Goal: Transaction & Acquisition: Purchase product/service

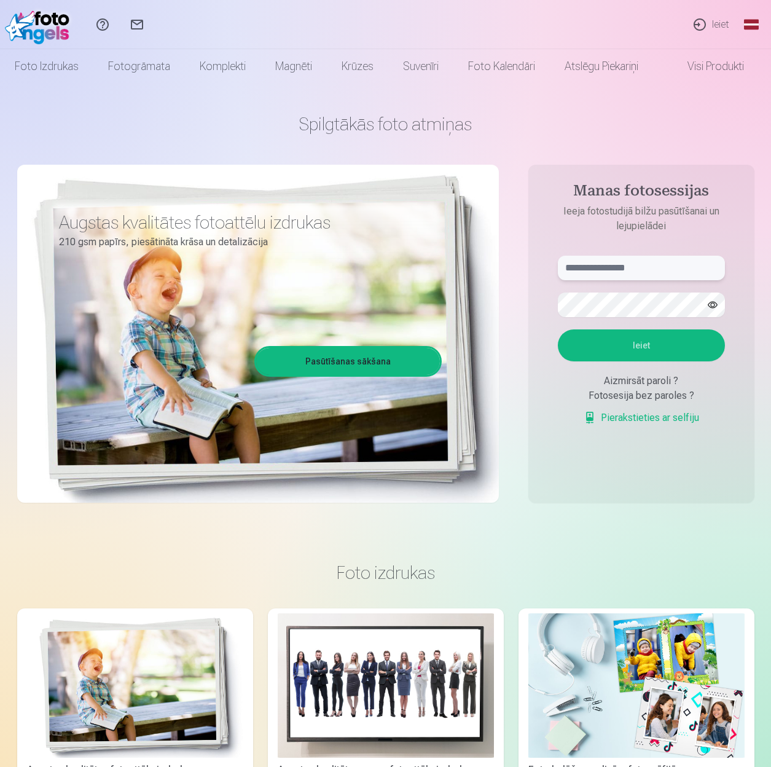
click at [580, 269] on input "text" at bounding box center [641, 268] width 167 height 25
type input "**********"
click at [642, 339] on button "Ieiet" at bounding box center [641, 345] width 167 height 32
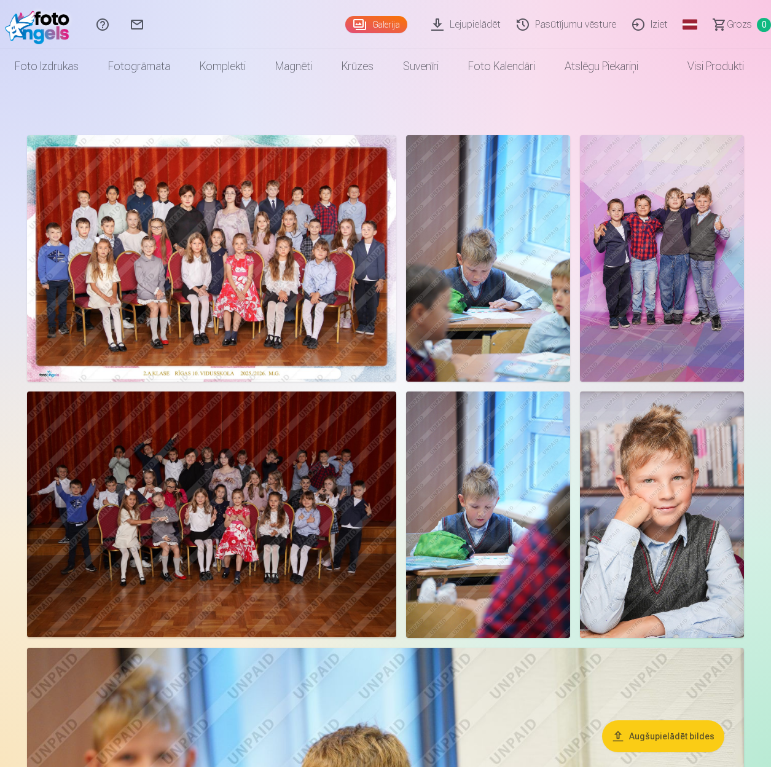
click at [240, 262] on img at bounding box center [211, 258] width 369 height 246
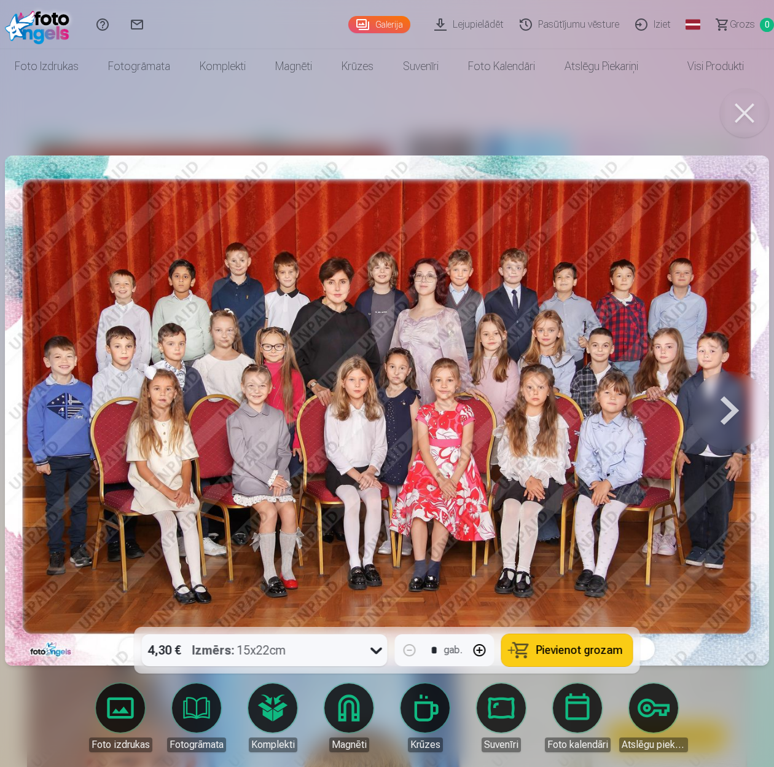
click at [371, 648] on icon at bounding box center [377, 650] width 20 height 20
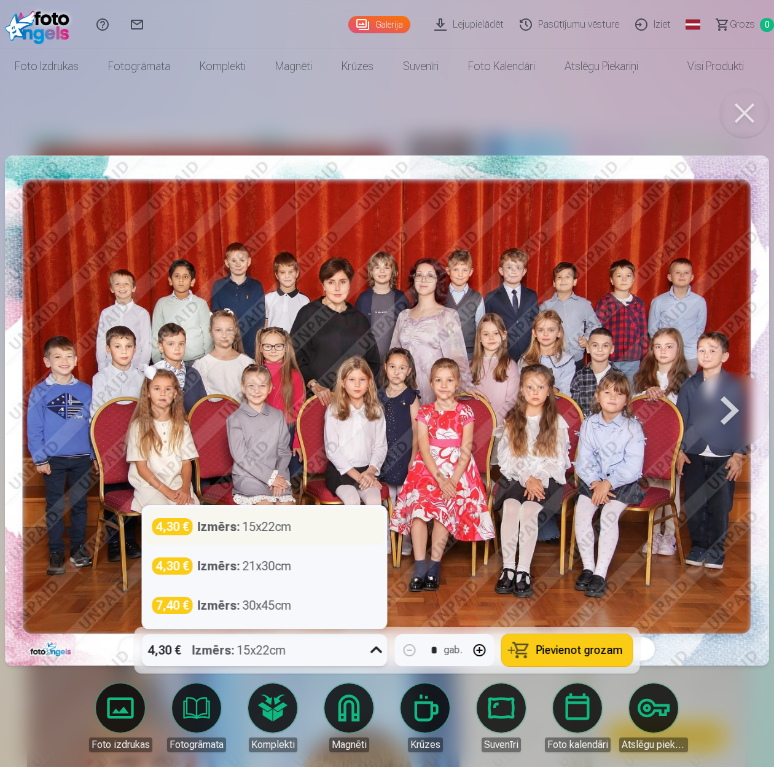
click at [276, 525] on div "Izmērs : 15x22cm" at bounding box center [245, 526] width 94 height 17
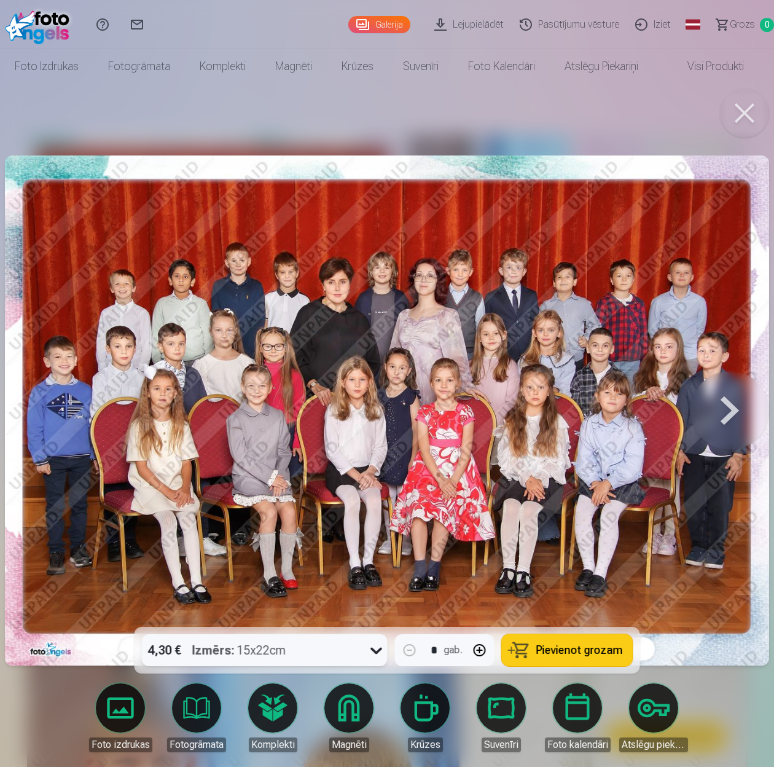
click at [585, 657] on button "Pievienot grozam" at bounding box center [567, 650] width 131 height 32
click at [727, 404] on button at bounding box center [729, 410] width 79 height 408
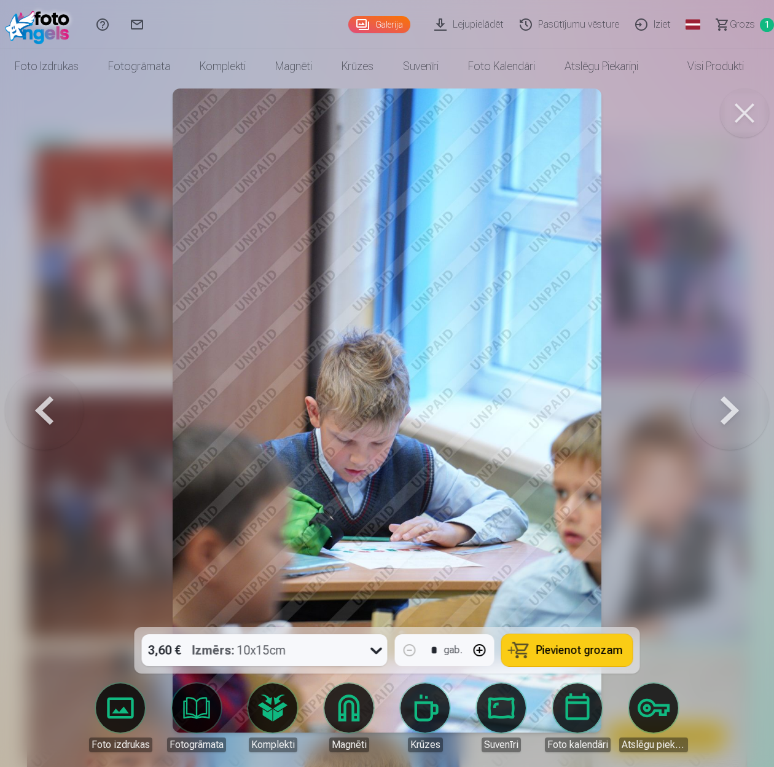
click at [718, 415] on button at bounding box center [729, 410] width 79 height 408
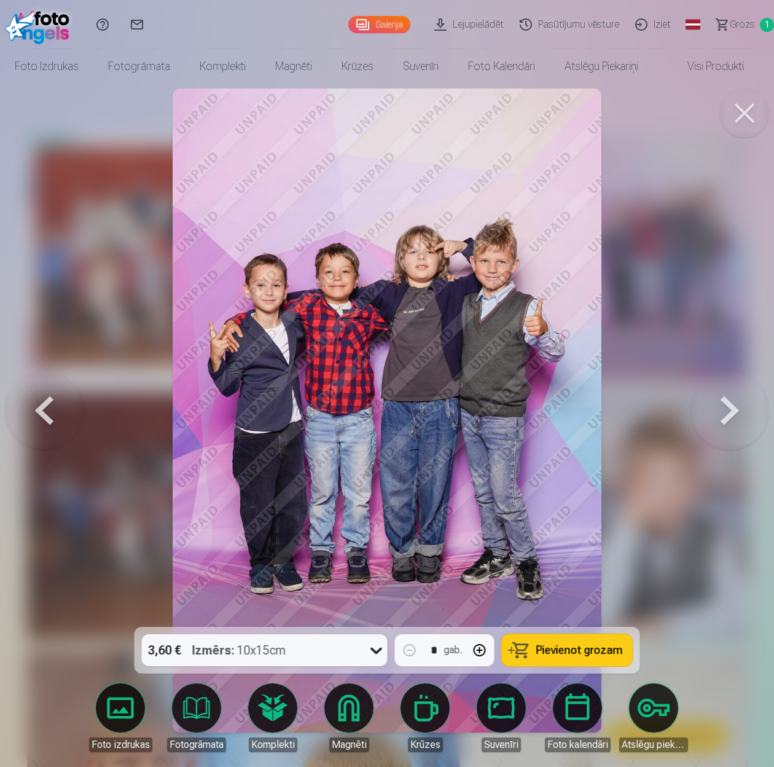
click at [567, 645] on span "Pievienot grozam" at bounding box center [579, 649] width 87 height 11
click at [717, 421] on button at bounding box center [729, 410] width 79 height 408
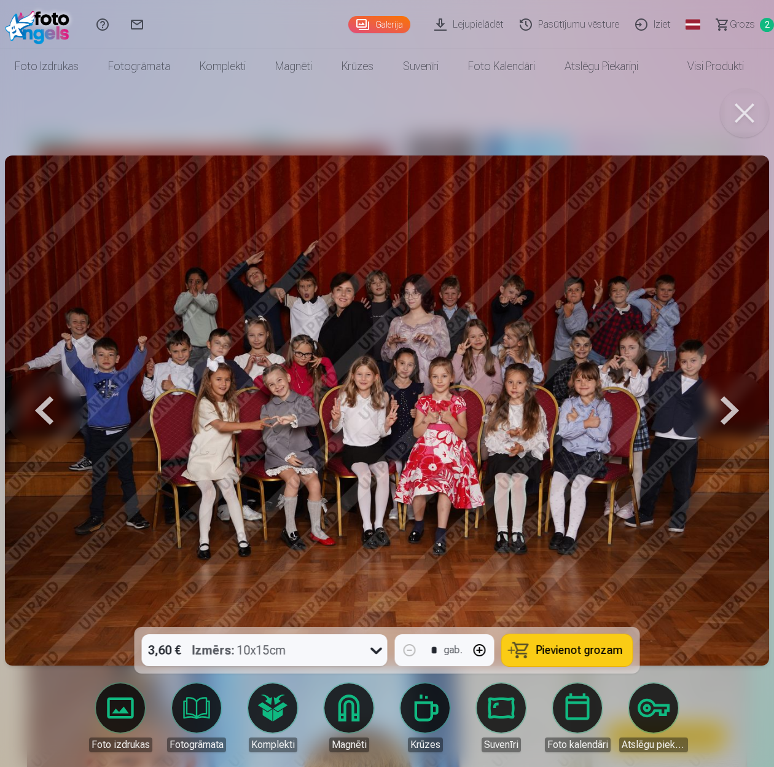
click at [569, 649] on span "Pievienot grozam" at bounding box center [579, 649] width 87 height 11
click at [591, 651] on span "Pievienot grozam" at bounding box center [579, 649] width 87 height 11
click at [727, 410] on button at bounding box center [729, 410] width 79 height 408
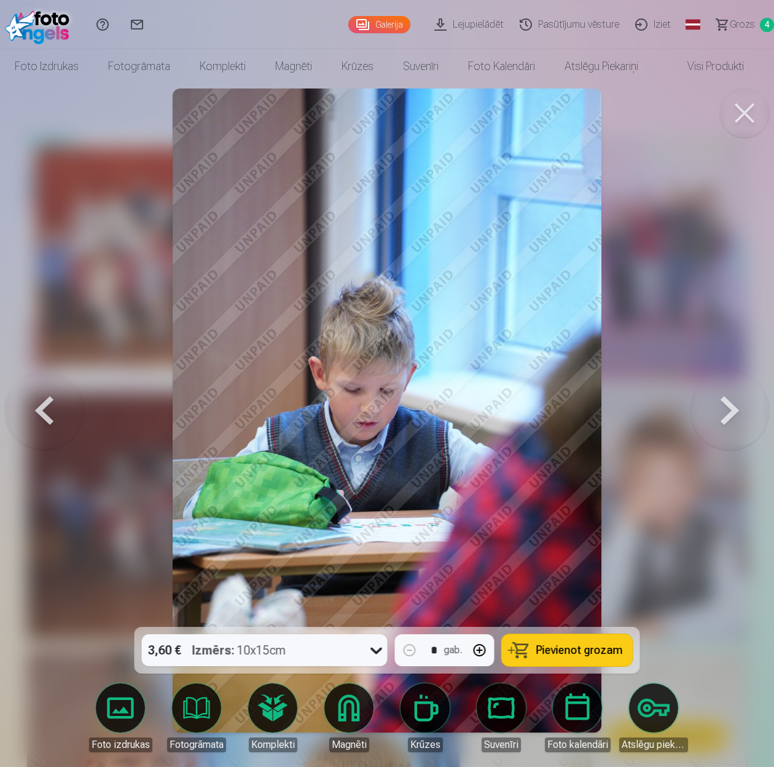
click at [57, 418] on button at bounding box center [44, 410] width 79 height 408
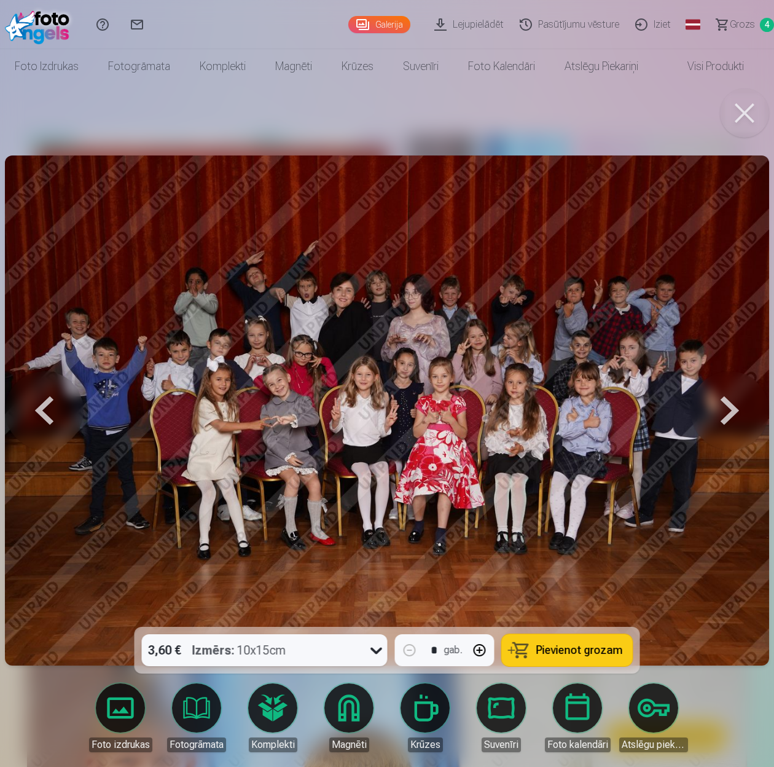
click at [720, 408] on button at bounding box center [729, 410] width 79 height 408
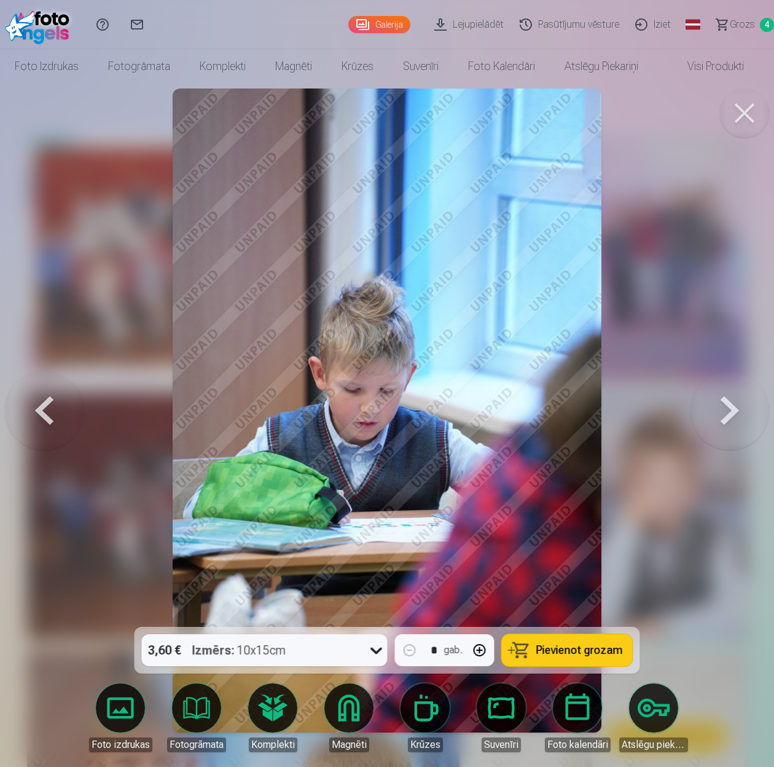
click at [736, 412] on button at bounding box center [729, 410] width 79 height 408
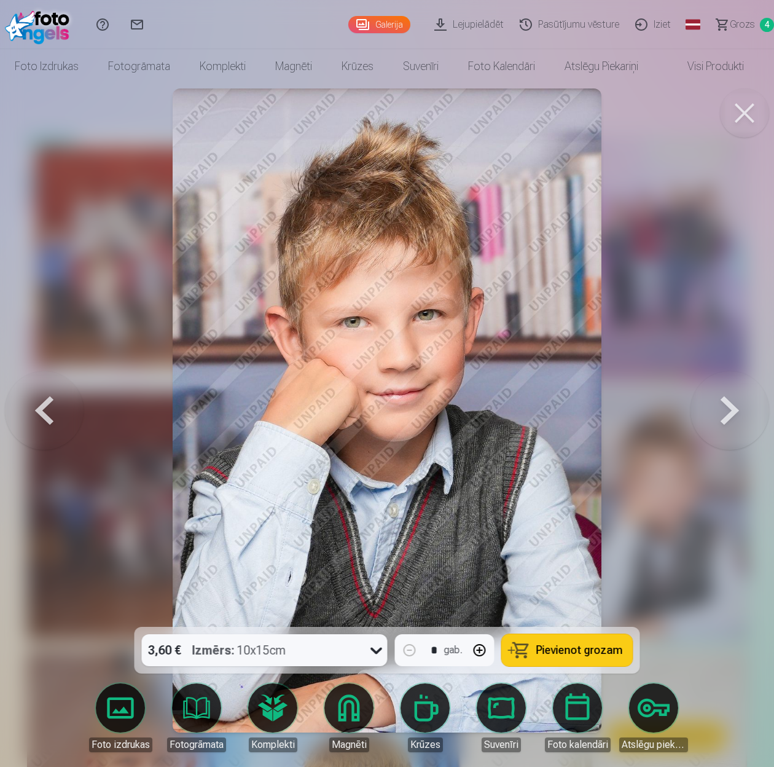
click at [482, 650] on button "button" at bounding box center [479, 649] width 29 height 29
click at [574, 646] on span "Pievienot grozam" at bounding box center [579, 649] width 87 height 11
click at [721, 426] on button at bounding box center [729, 410] width 79 height 408
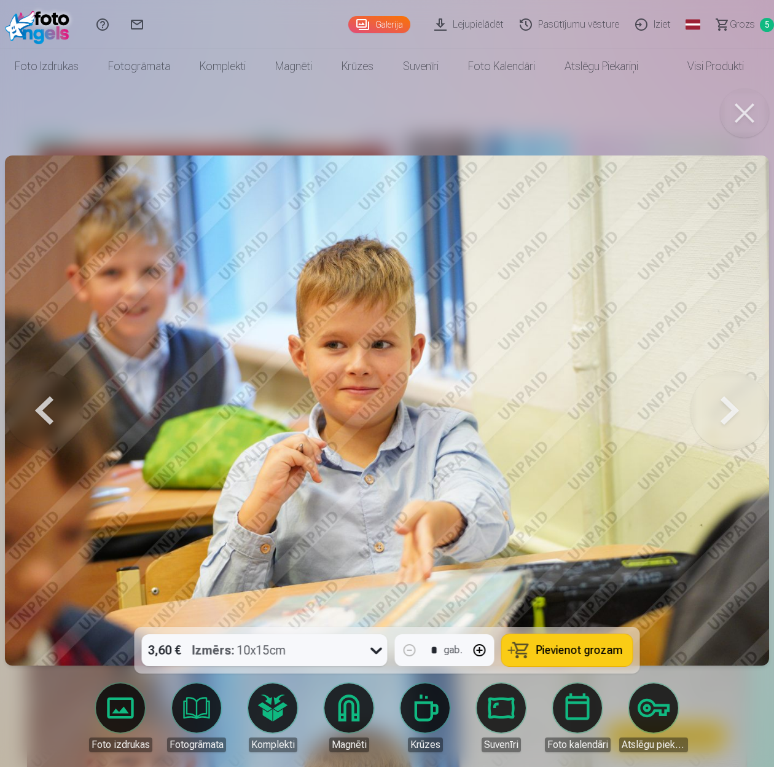
click at [725, 408] on button at bounding box center [729, 410] width 79 height 408
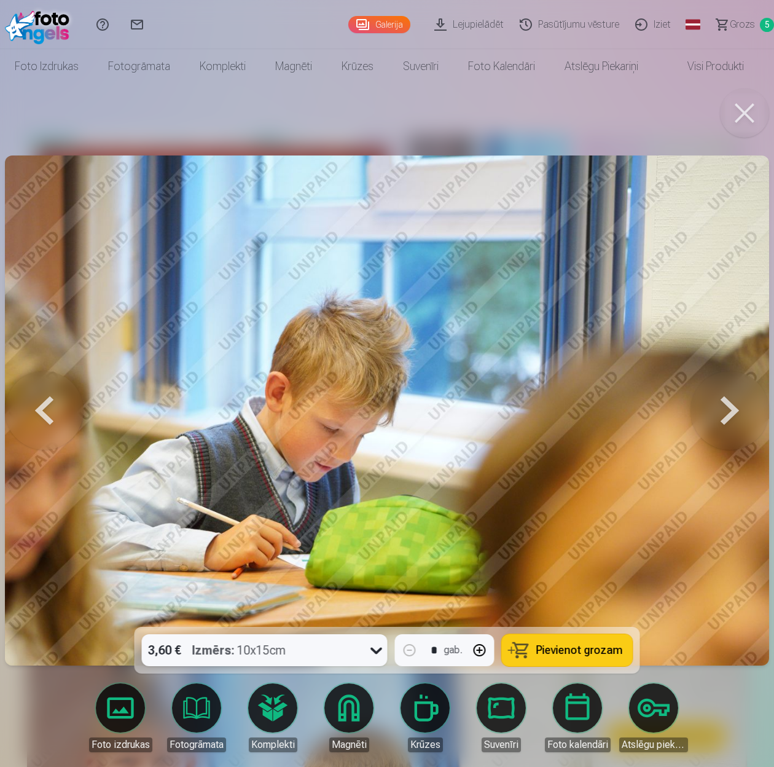
click at [725, 408] on button at bounding box center [729, 410] width 79 height 408
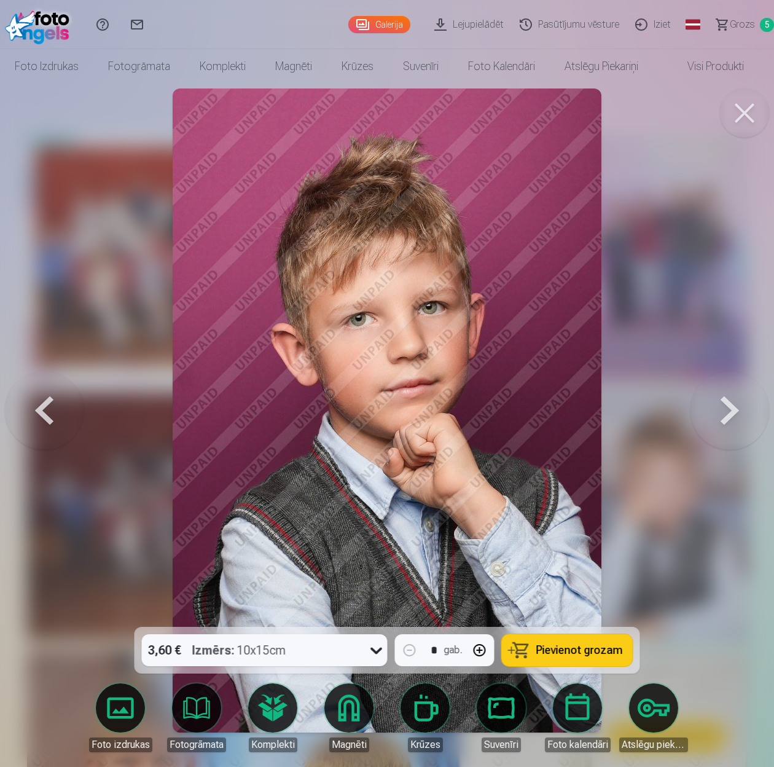
click at [474, 652] on button "button" at bounding box center [479, 649] width 29 height 29
click at [578, 646] on span "Pievienot grozam" at bounding box center [579, 649] width 87 height 11
click at [728, 412] on button at bounding box center [729, 410] width 79 height 408
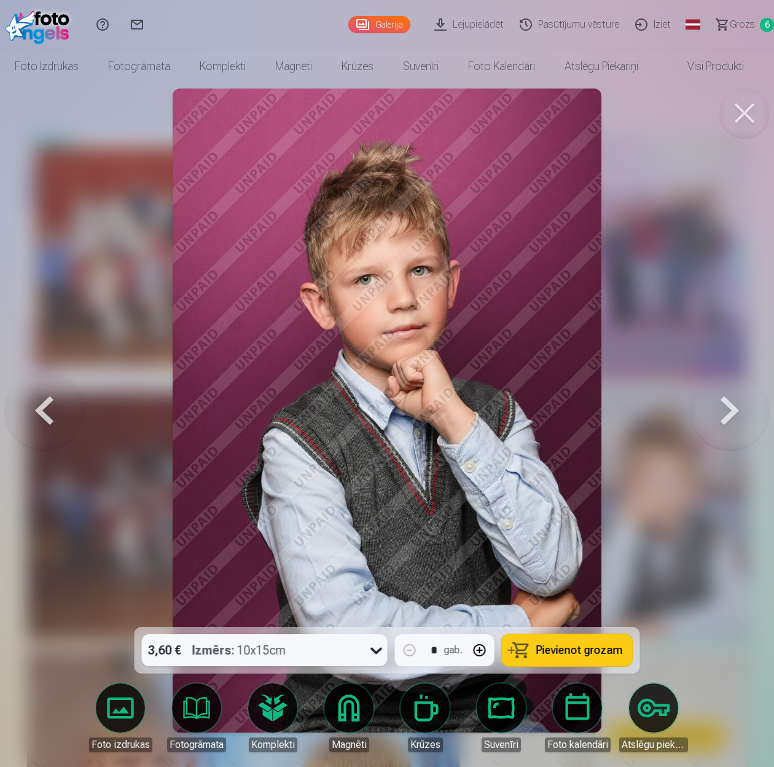
click at [570, 652] on span "Pievienot grozam" at bounding box center [579, 649] width 87 height 11
click at [733, 413] on button at bounding box center [729, 410] width 79 height 408
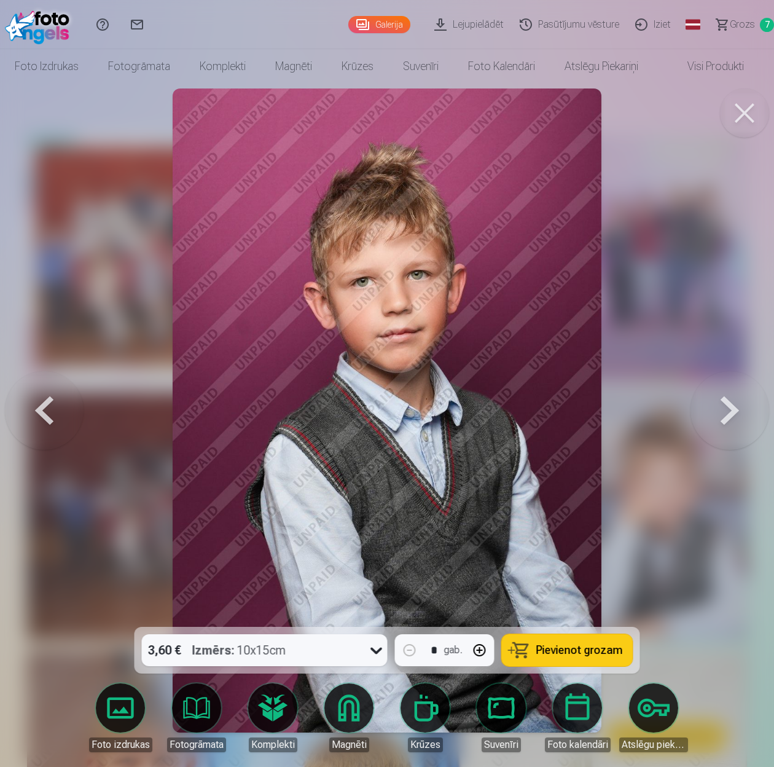
click at [732, 415] on button at bounding box center [729, 410] width 79 height 408
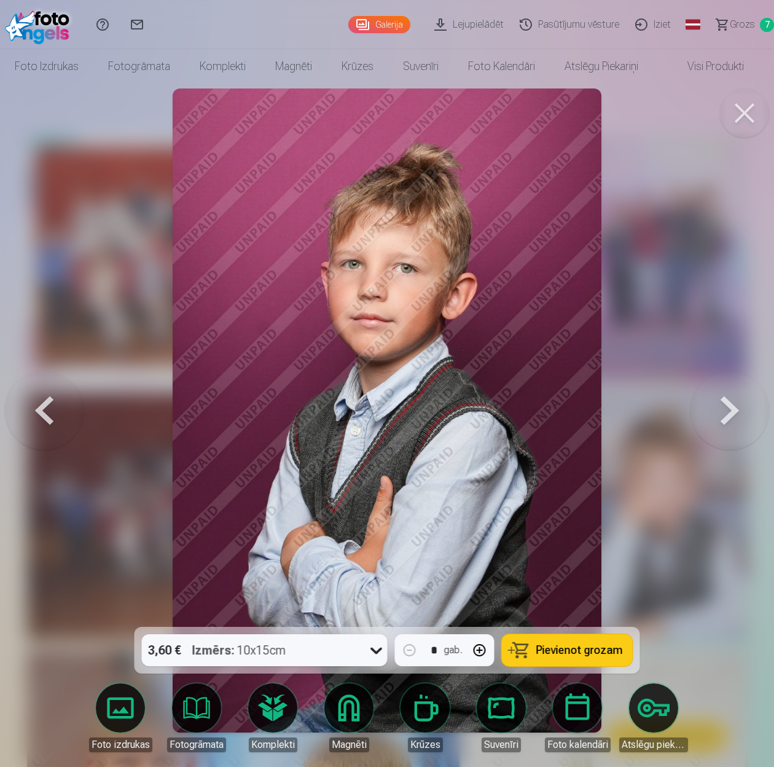
click at [732, 415] on button at bounding box center [729, 410] width 79 height 408
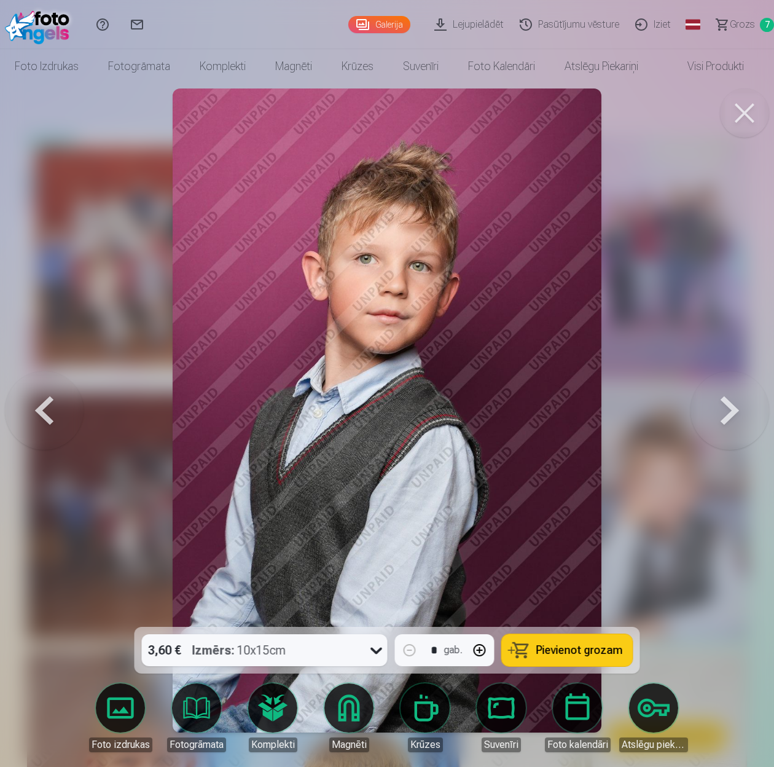
click at [732, 415] on button at bounding box center [729, 410] width 79 height 408
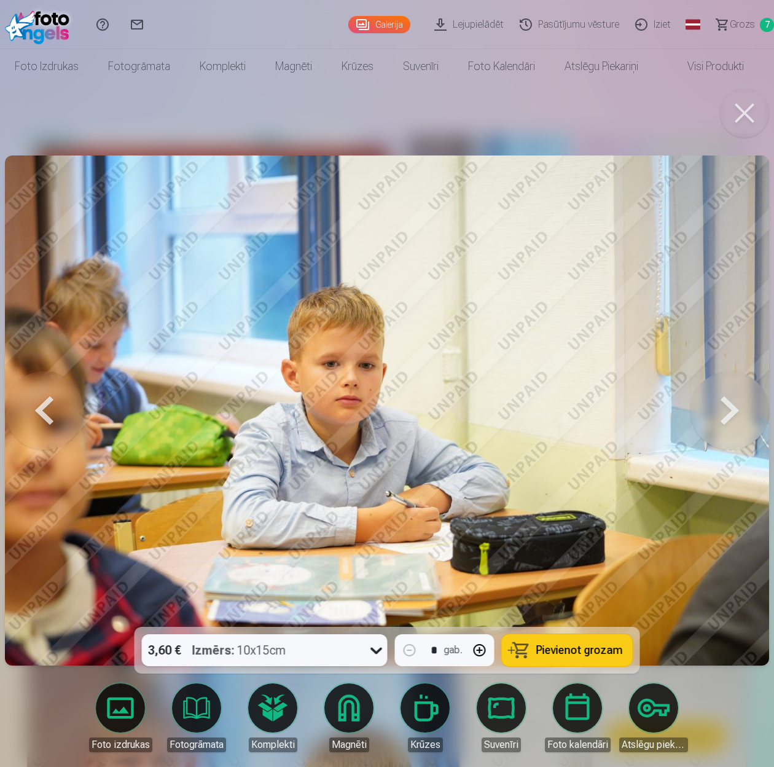
click at [732, 415] on button at bounding box center [729, 410] width 79 height 408
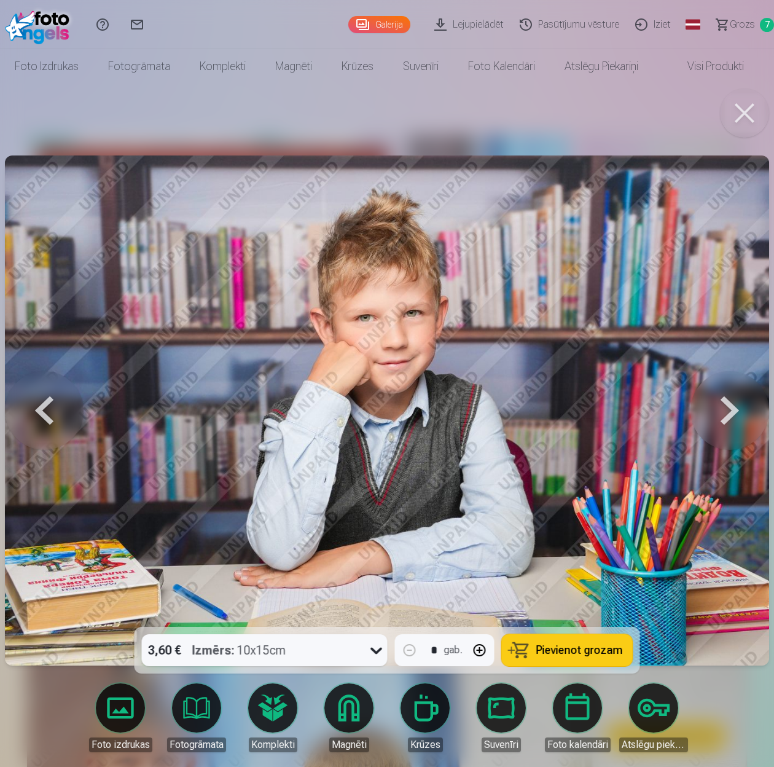
click at [477, 653] on button "button" at bounding box center [479, 649] width 29 height 29
click at [559, 657] on button "Pievienot grozam" at bounding box center [567, 650] width 131 height 32
type input "*"
click at [730, 418] on button at bounding box center [729, 410] width 79 height 408
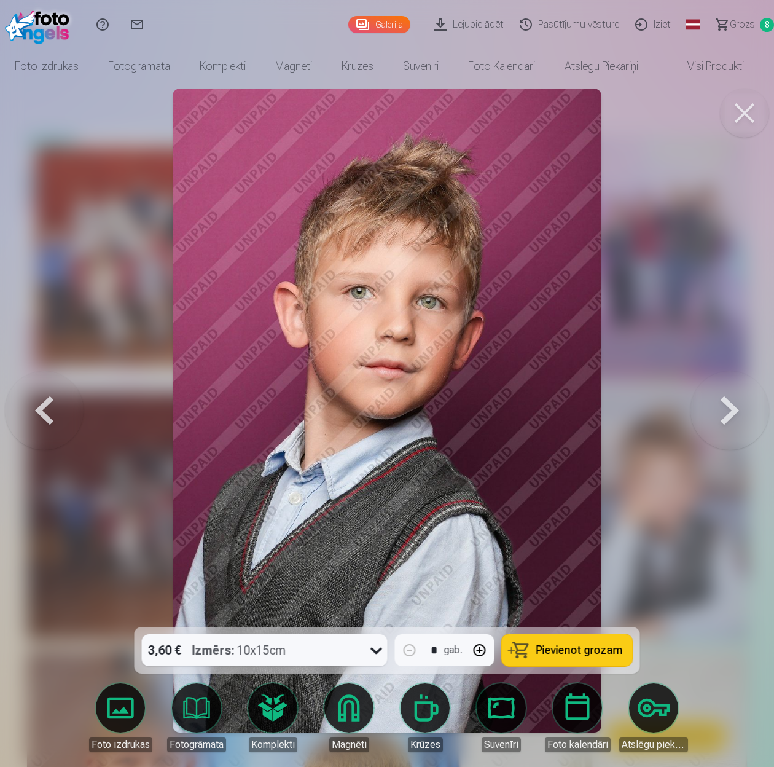
click at [731, 417] on button at bounding box center [729, 410] width 79 height 408
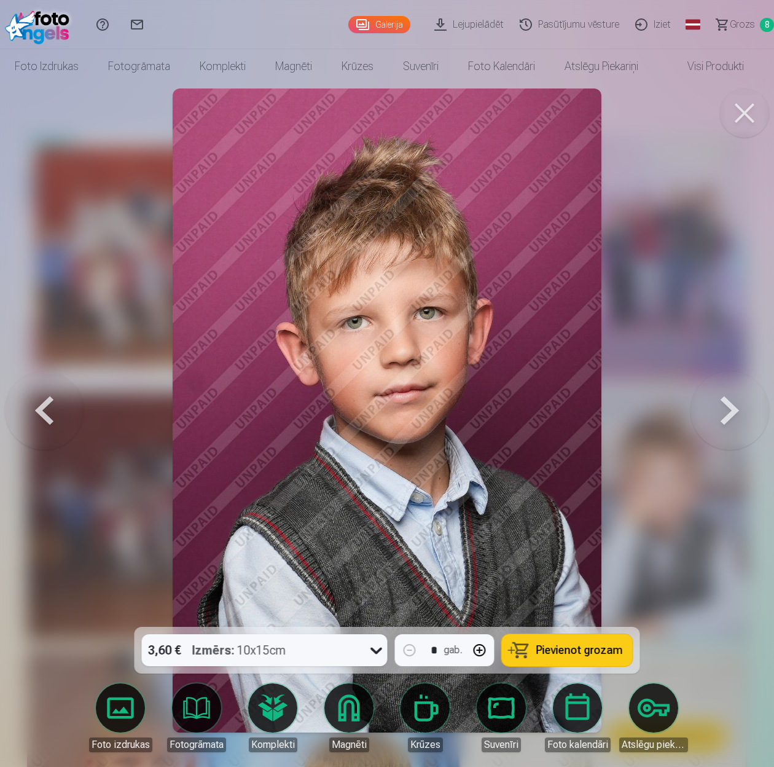
click at [735, 413] on button at bounding box center [729, 410] width 79 height 408
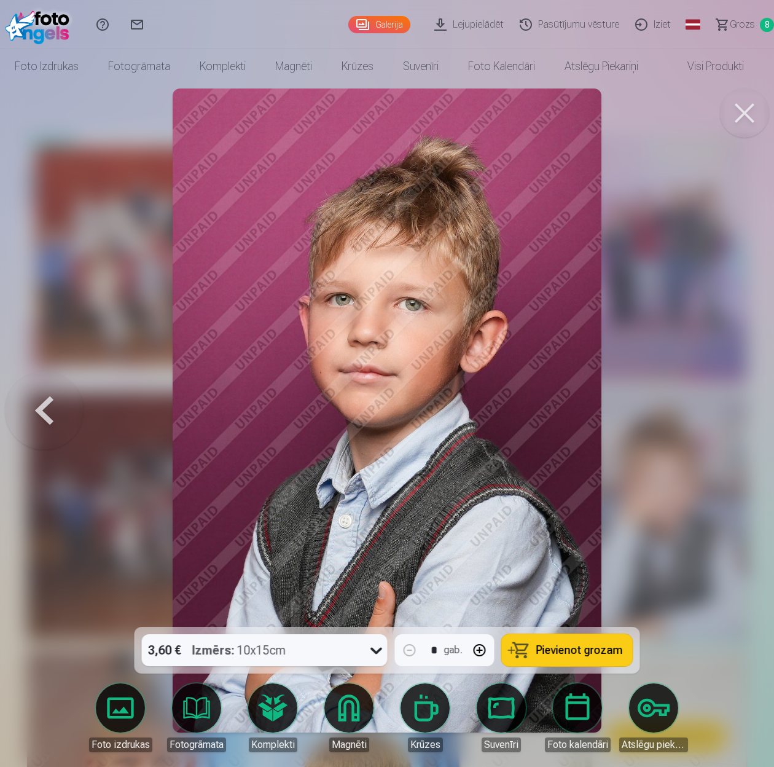
click at [735, 413] on div at bounding box center [387, 383] width 774 height 767
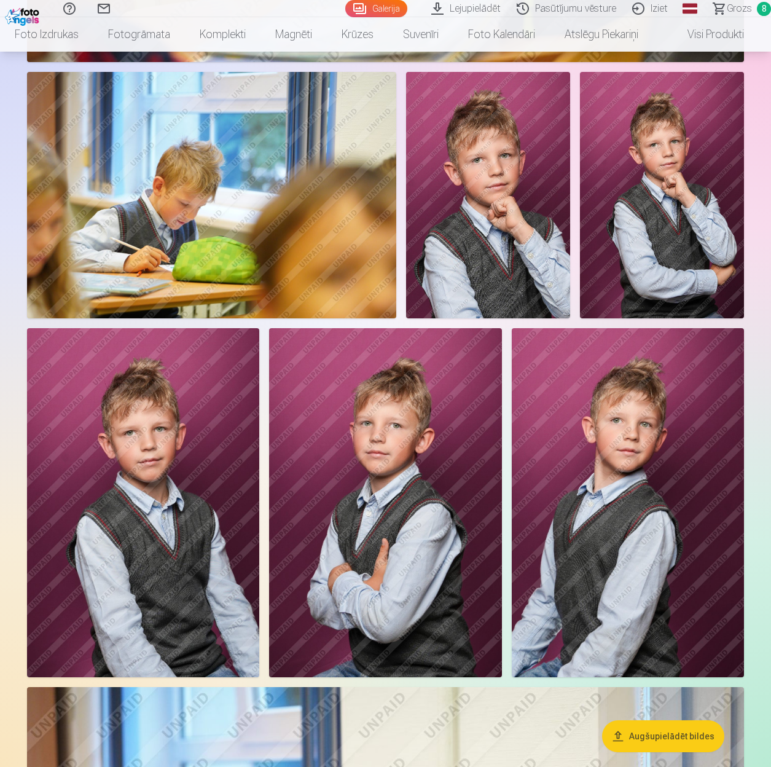
scroll to position [1106, 0]
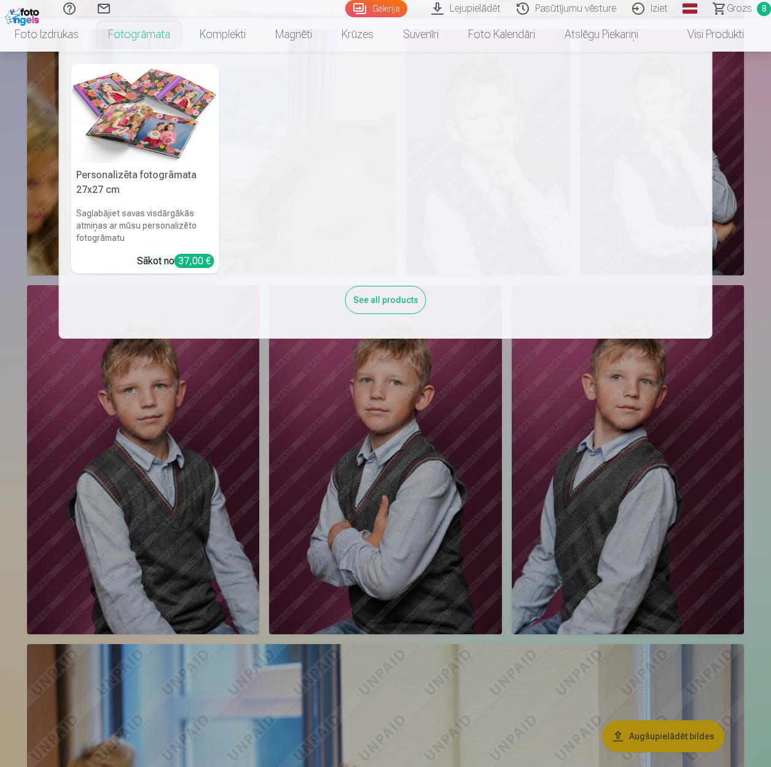
click at [139, 166] on h5 "Personalizēta fotogrāmata 27x27 cm" at bounding box center [145, 182] width 148 height 39
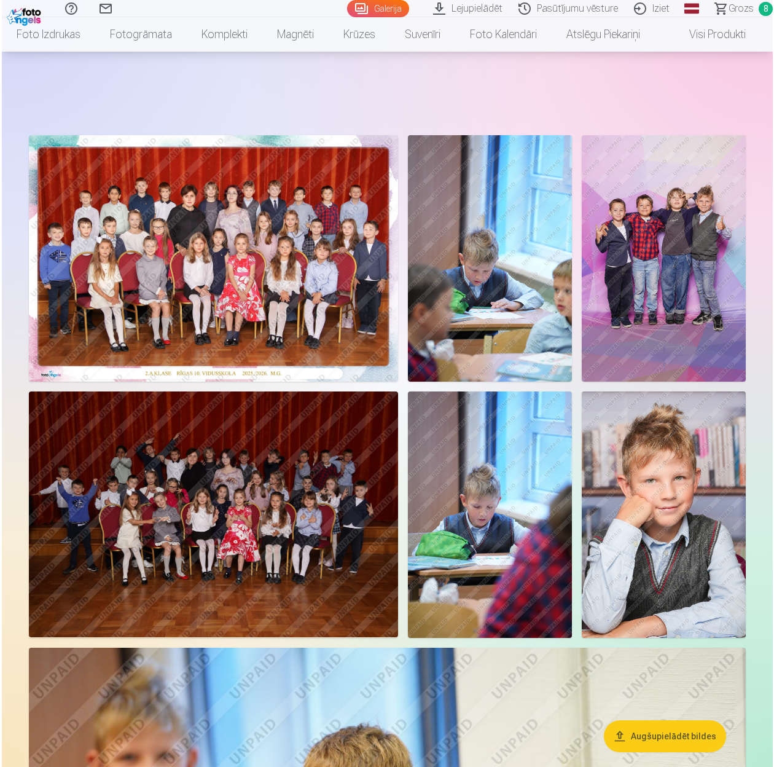
scroll to position [1106, 0]
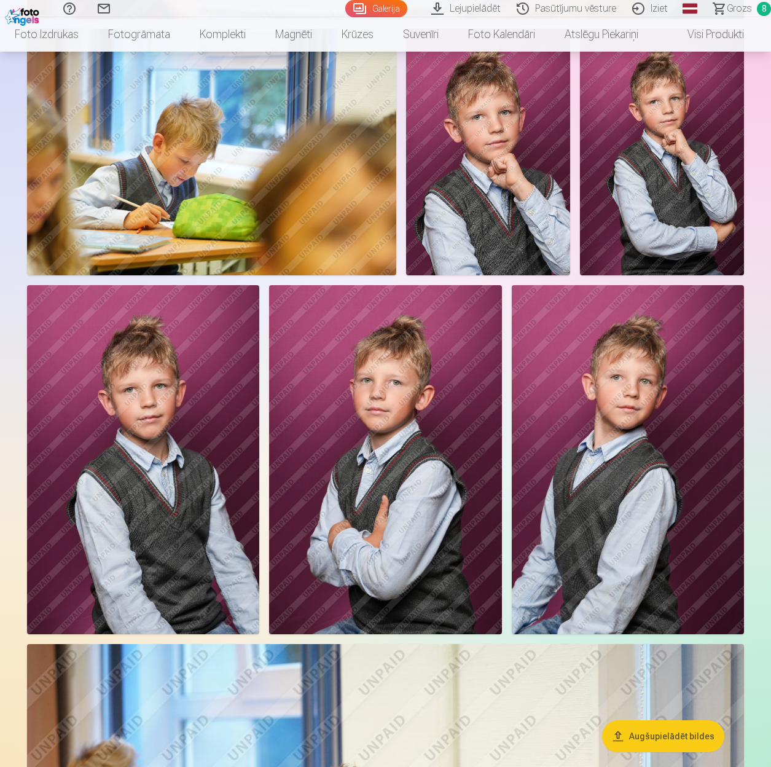
click at [188, 197] on img at bounding box center [211, 152] width 369 height 246
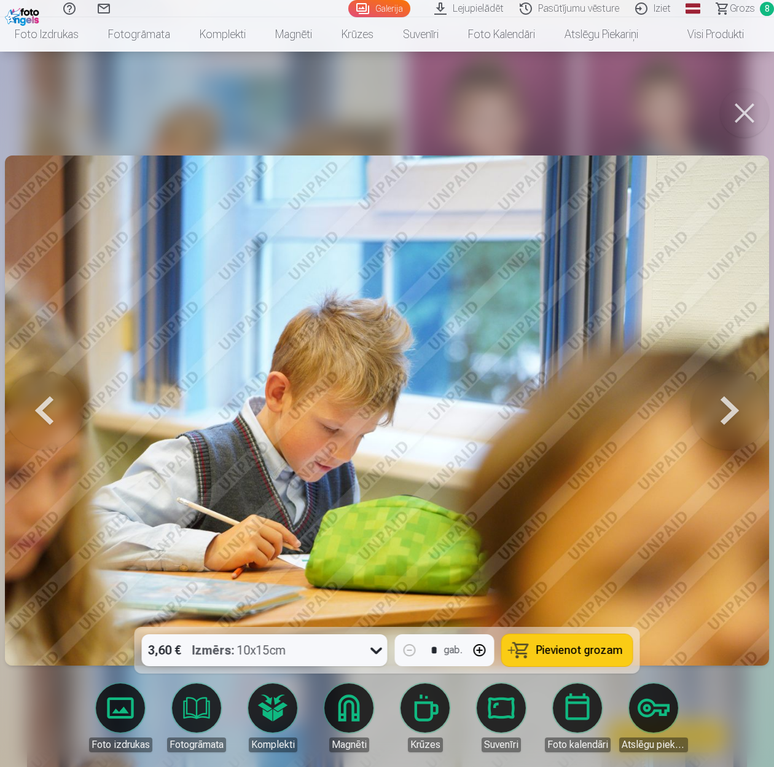
click at [593, 651] on span "Pievienot grozam" at bounding box center [579, 649] width 87 height 11
click at [726, 415] on button at bounding box center [729, 410] width 79 height 408
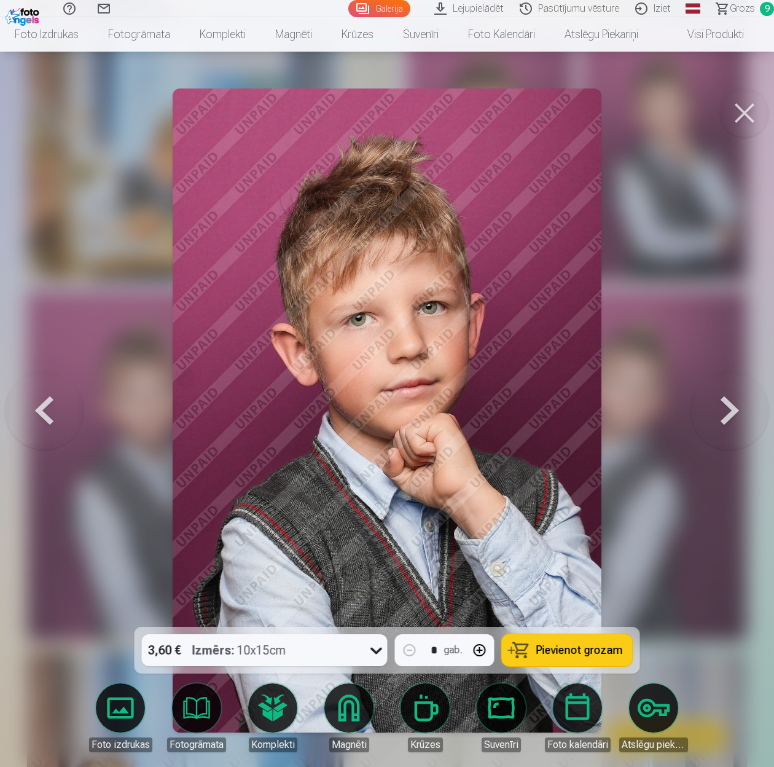
click at [727, 413] on button at bounding box center [729, 410] width 79 height 408
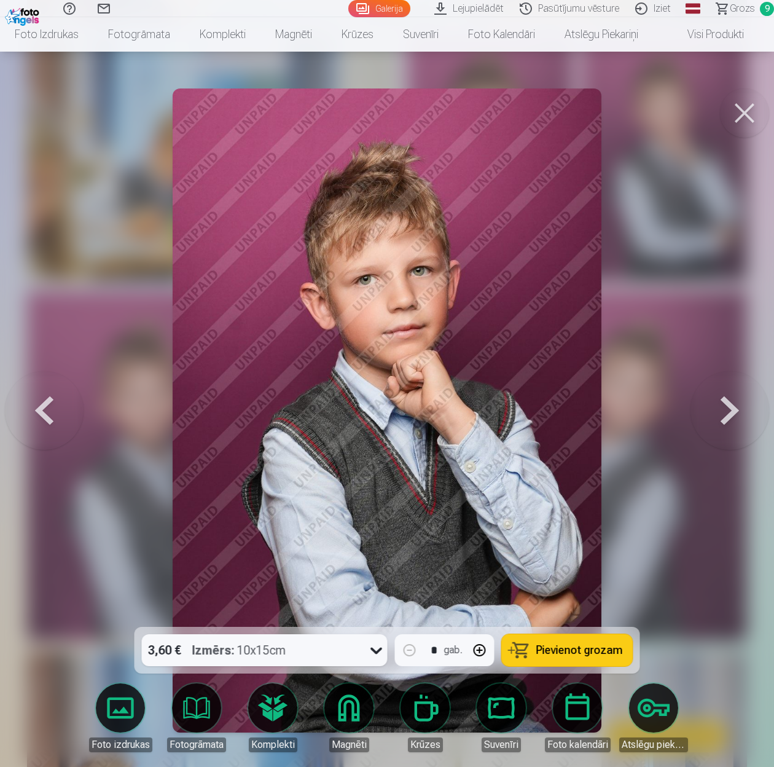
click at [727, 413] on button at bounding box center [729, 410] width 79 height 408
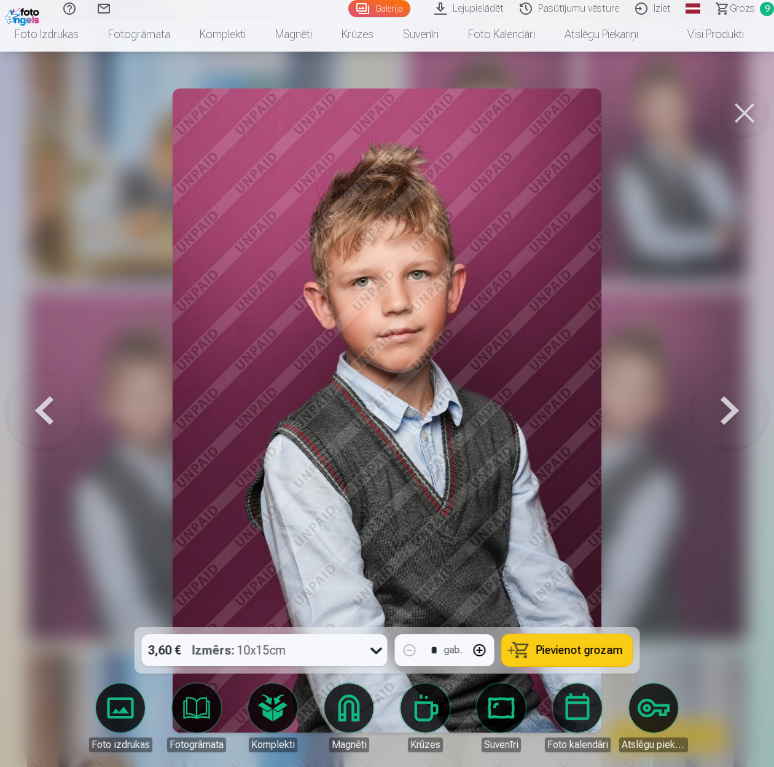
click at [727, 413] on button at bounding box center [729, 410] width 79 height 408
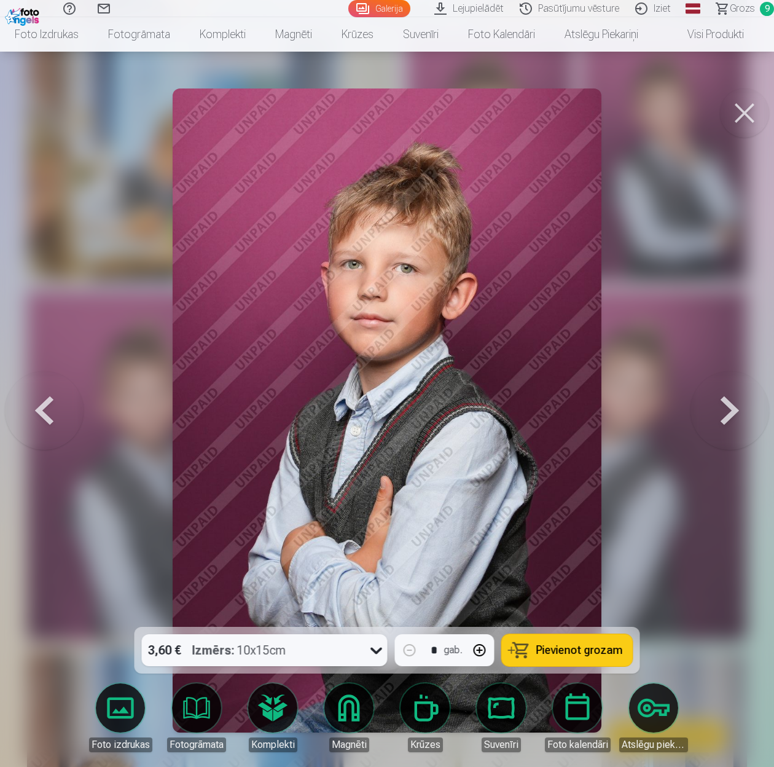
click at [727, 413] on button at bounding box center [729, 410] width 79 height 408
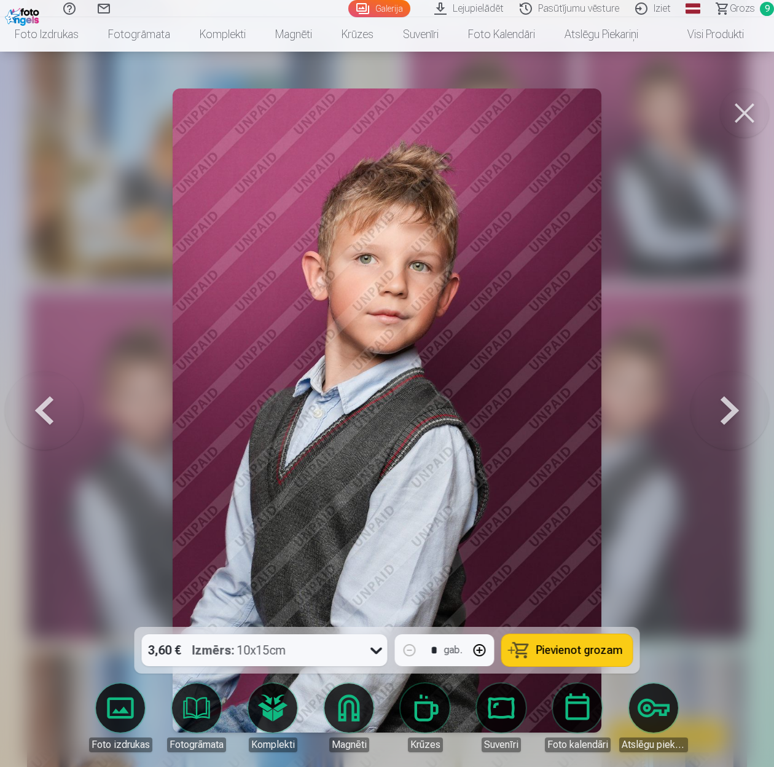
click at [727, 413] on button at bounding box center [729, 410] width 79 height 408
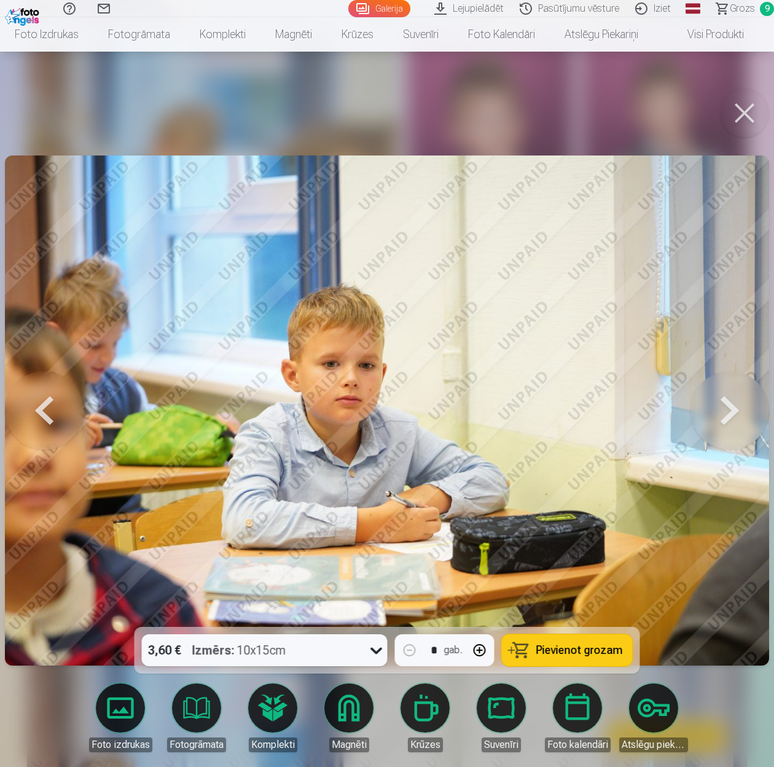
click at [727, 413] on button at bounding box center [729, 410] width 79 height 408
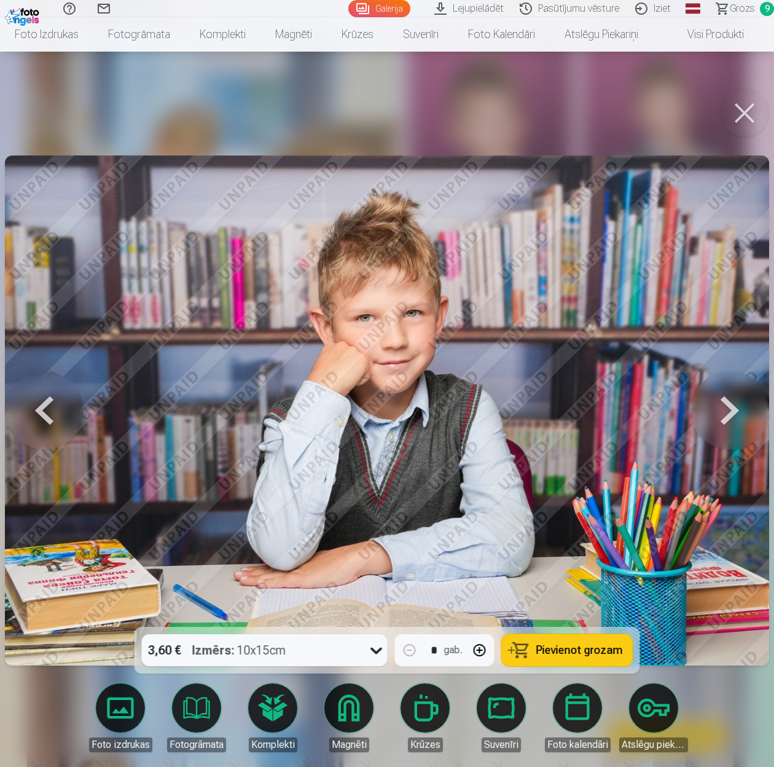
click at [727, 413] on button at bounding box center [729, 410] width 79 height 408
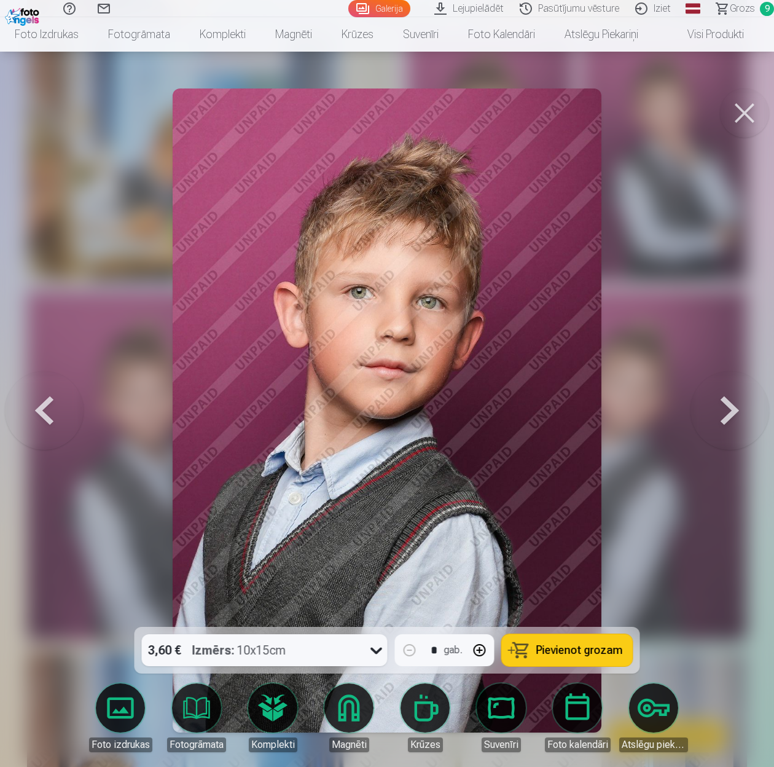
click at [727, 413] on button at bounding box center [729, 410] width 79 height 408
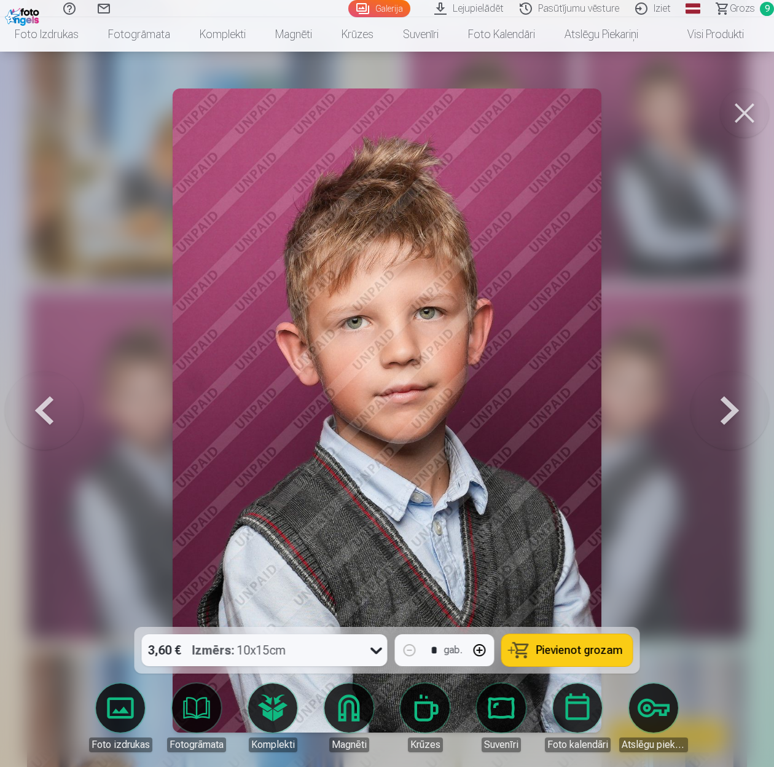
click at [727, 413] on button at bounding box center [729, 410] width 79 height 408
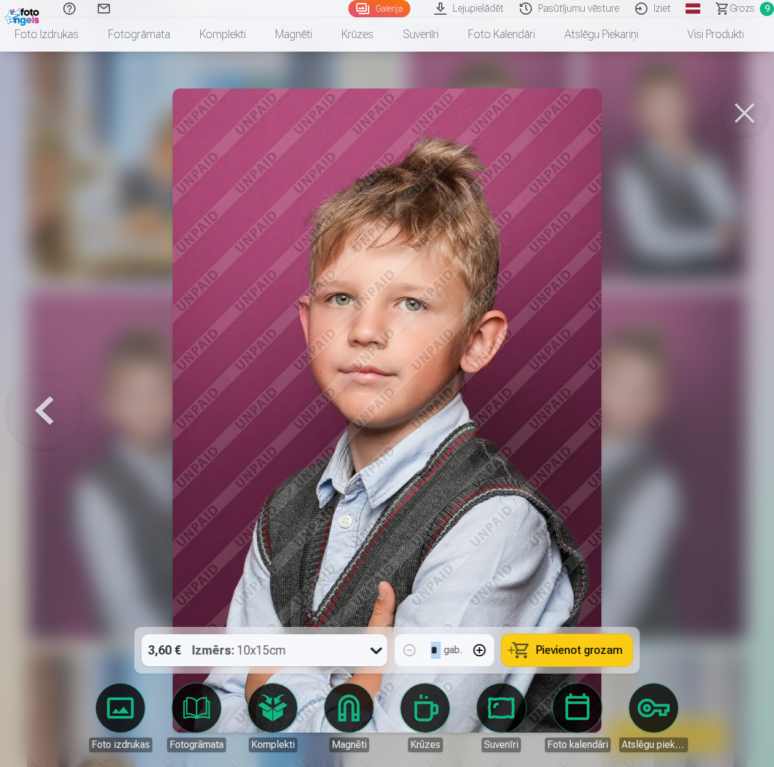
click at [727, 413] on div at bounding box center [387, 383] width 774 height 767
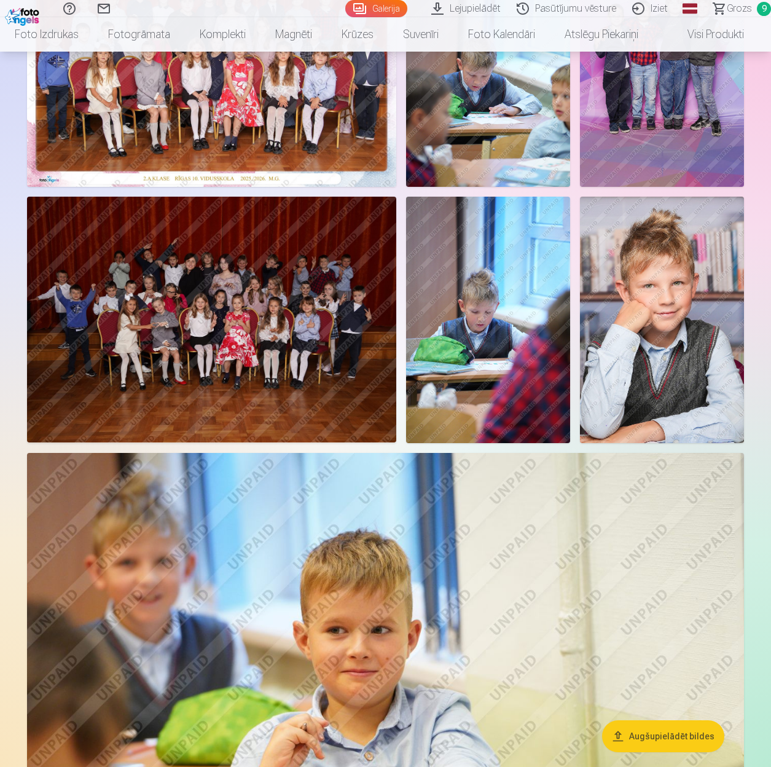
scroll to position [182, 0]
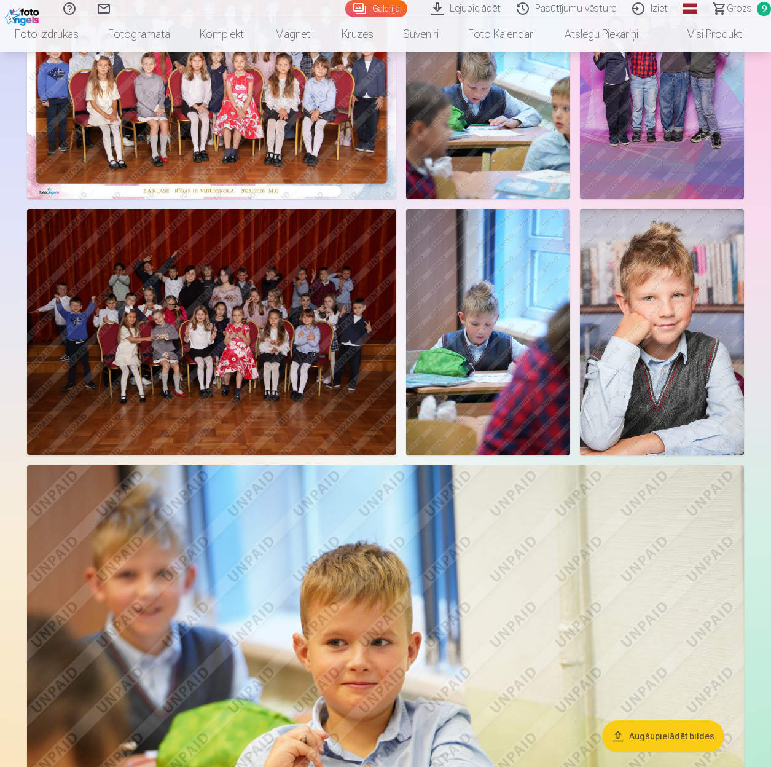
click at [487, 330] on img at bounding box center [488, 332] width 164 height 246
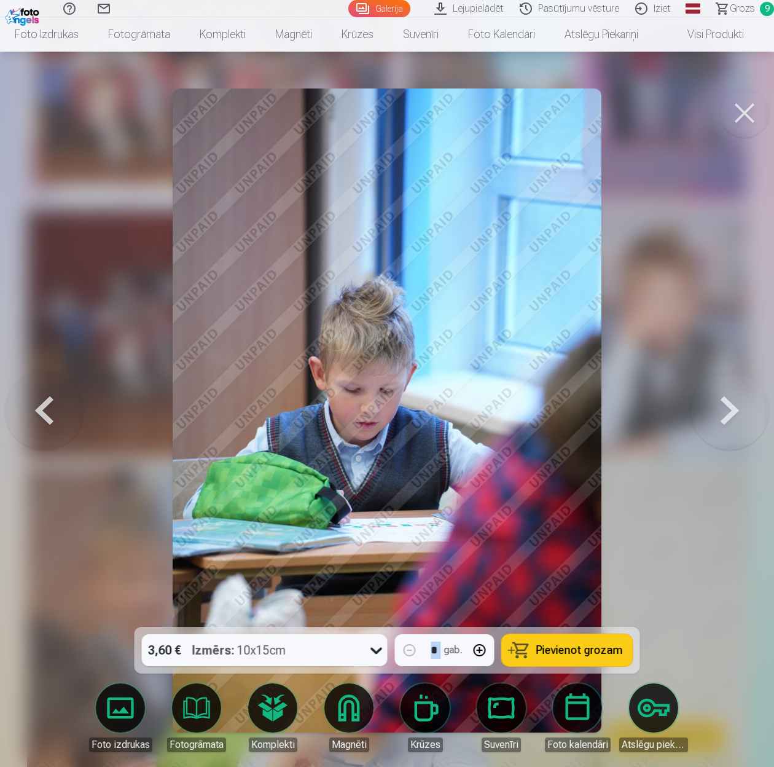
click at [572, 654] on span "Pievienot grozam" at bounding box center [579, 649] width 87 height 11
click at [746, 117] on button at bounding box center [744, 112] width 49 height 49
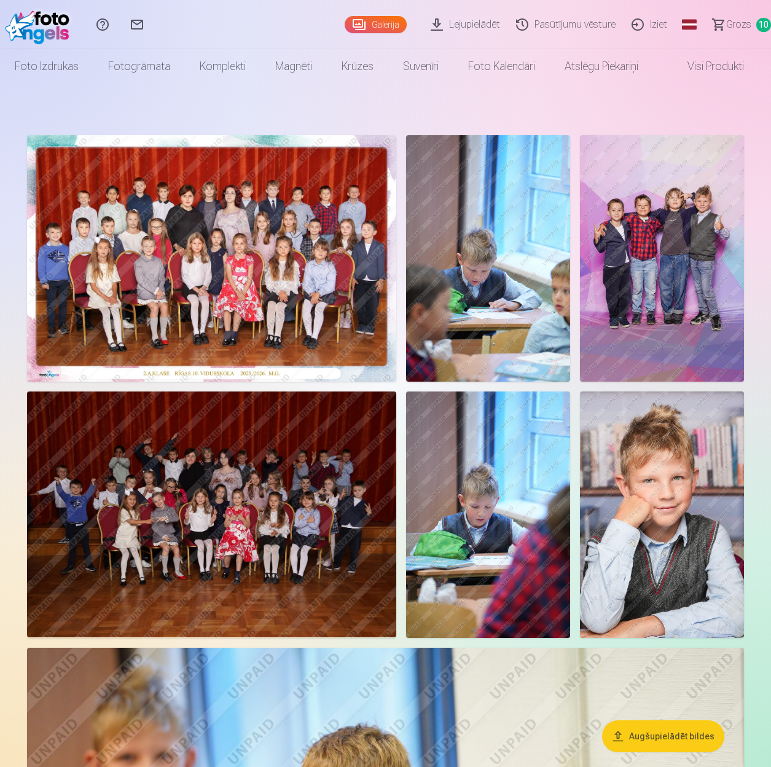
click at [738, 26] on span "Grozs" at bounding box center [738, 24] width 25 height 15
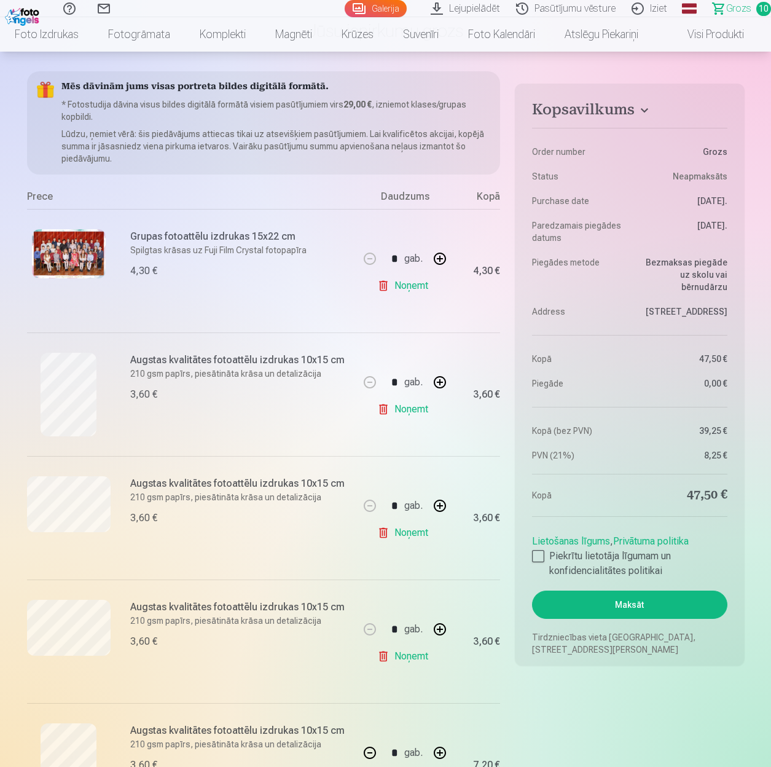
scroll to position [123, 0]
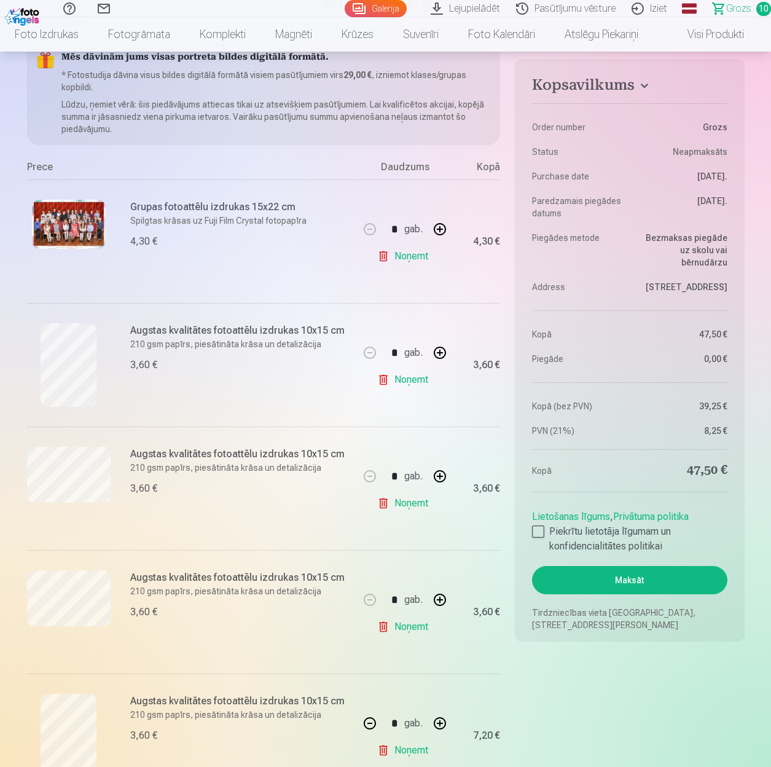
click at [416, 625] on link "Noņemt" at bounding box center [405, 626] width 56 height 25
type input "*"
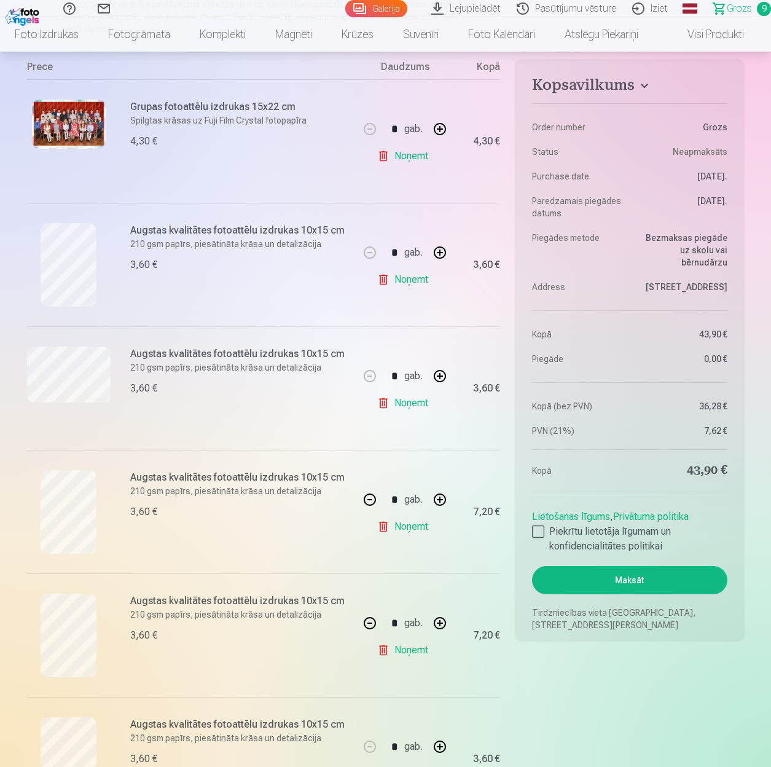
scroll to position [307, 0]
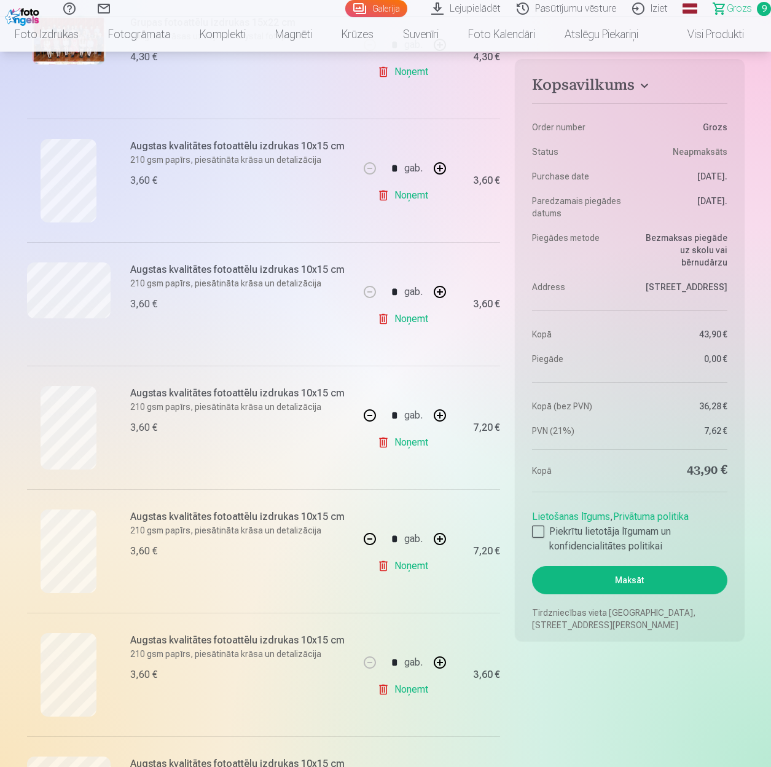
click at [437, 415] on button "button" at bounding box center [439, 414] width 29 height 29
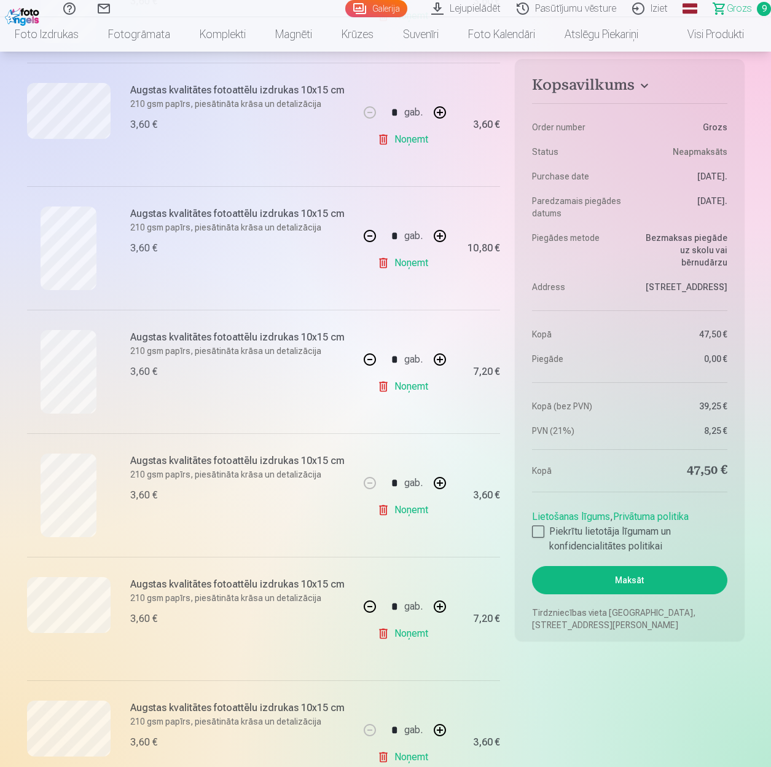
scroll to position [491, 0]
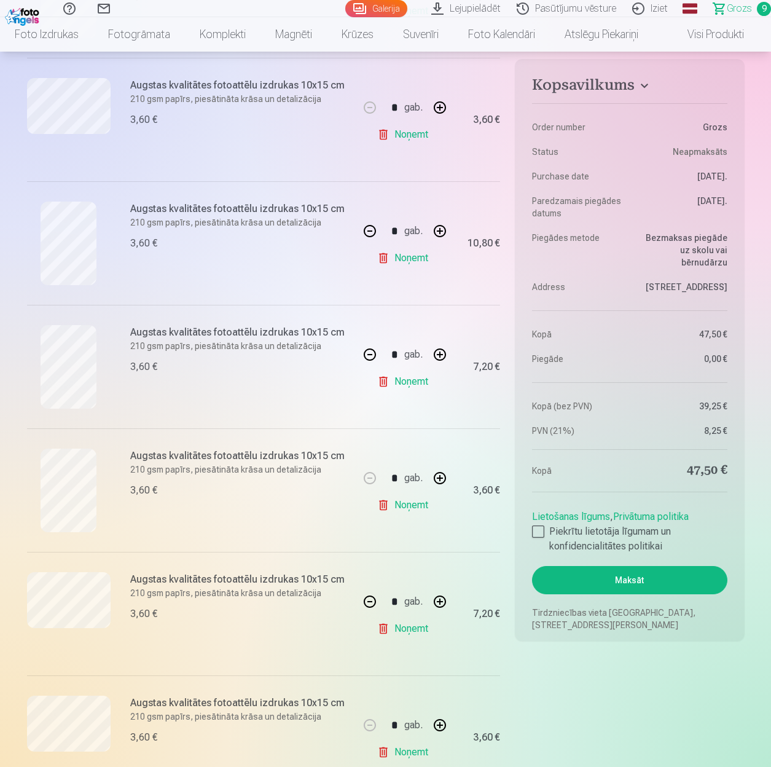
click at [370, 233] on button "button" at bounding box center [369, 230] width 29 height 29
type input "*"
click at [372, 354] on button "button" at bounding box center [369, 354] width 29 height 29
type input "*"
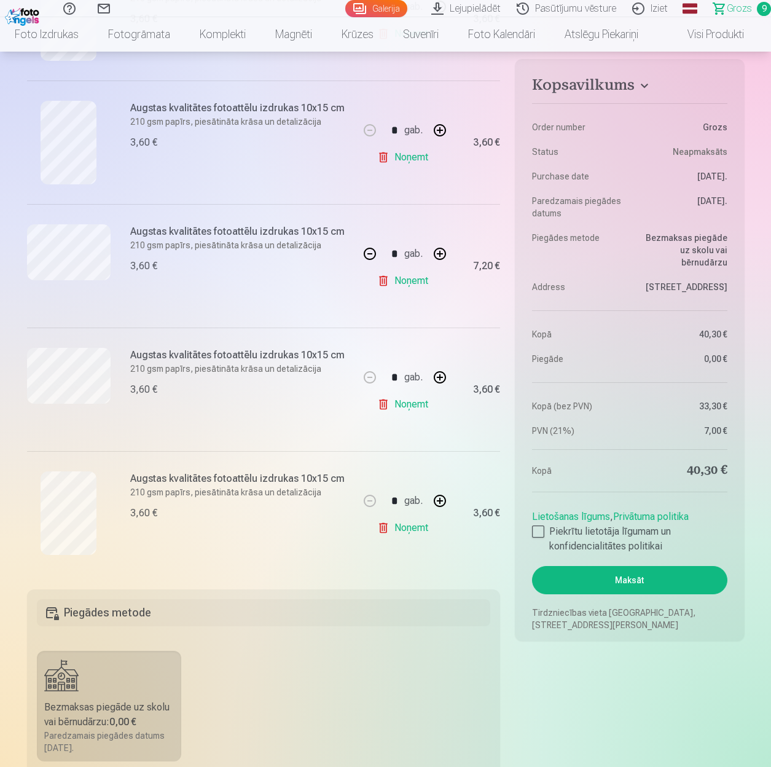
scroll to position [860, 0]
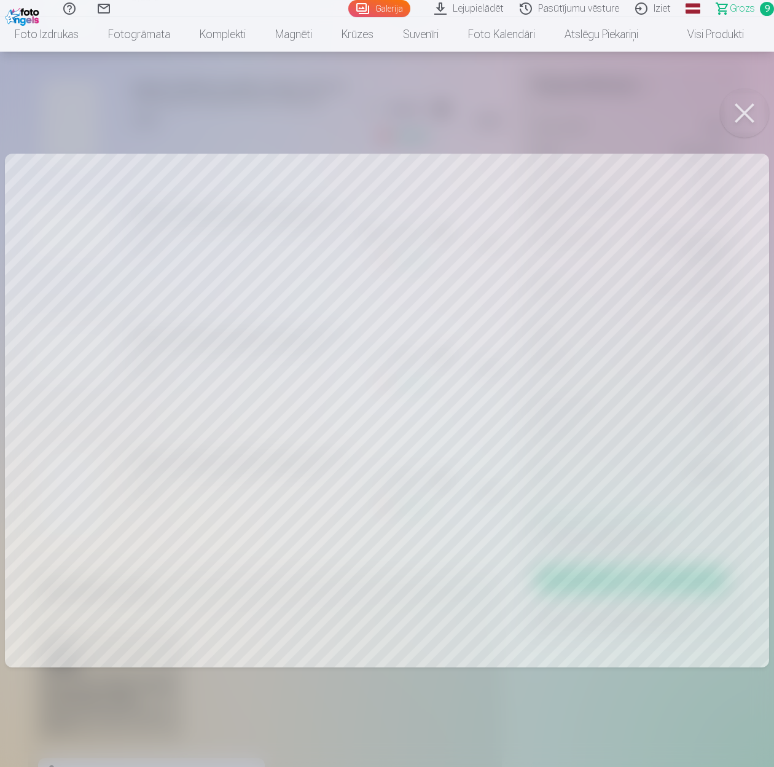
click at [740, 115] on button at bounding box center [744, 112] width 49 height 49
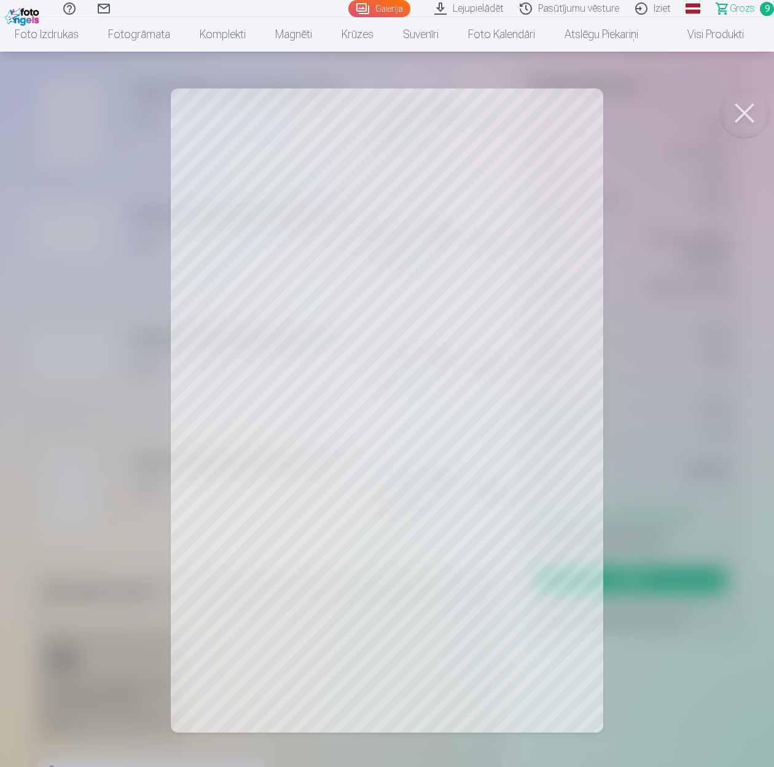
click at [747, 111] on button at bounding box center [744, 112] width 49 height 49
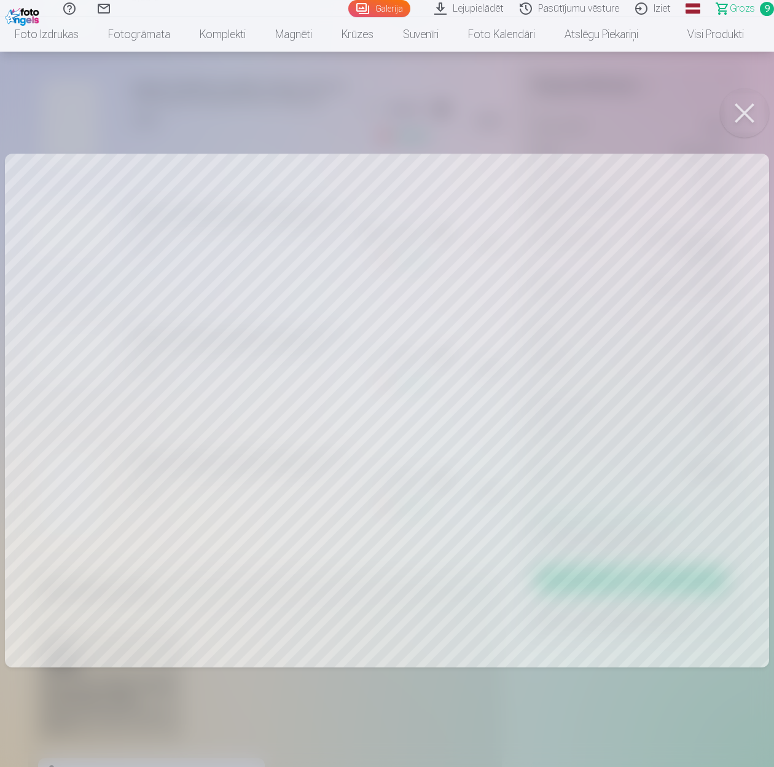
drag, startPoint x: 747, startPoint y: 113, endPoint x: 744, endPoint y: 128, distance: 15.6
click at [747, 114] on button at bounding box center [744, 112] width 49 height 49
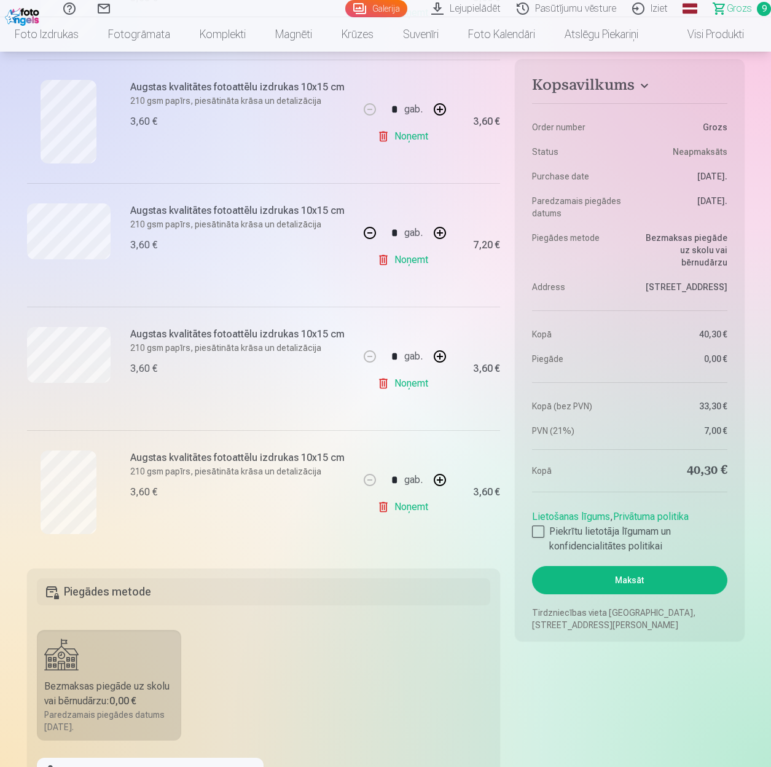
click at [407, 507] on link "Noņemt" at bounding box center [405, 506] width 56 height 25
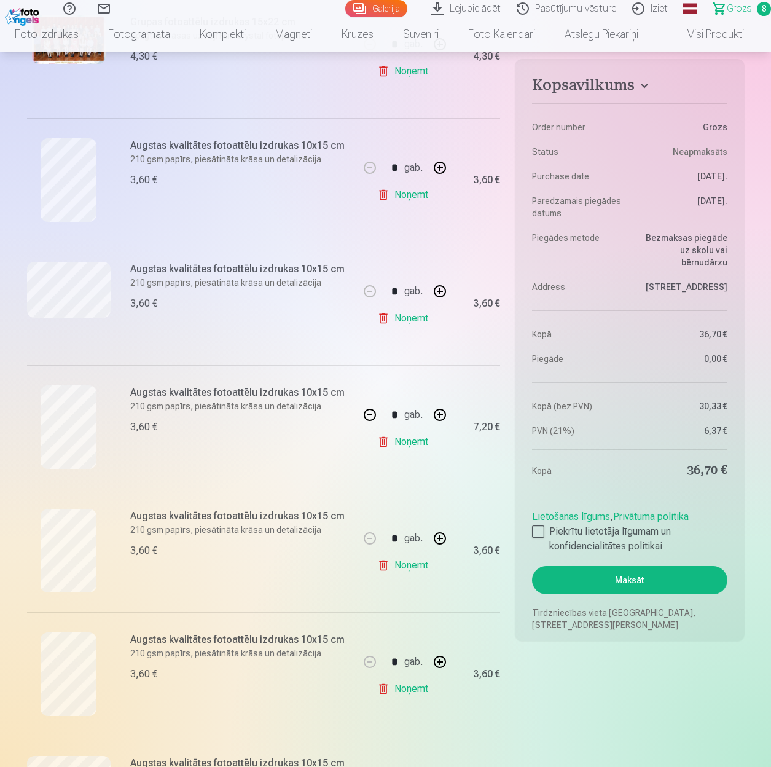
scroll to position [307, 0]
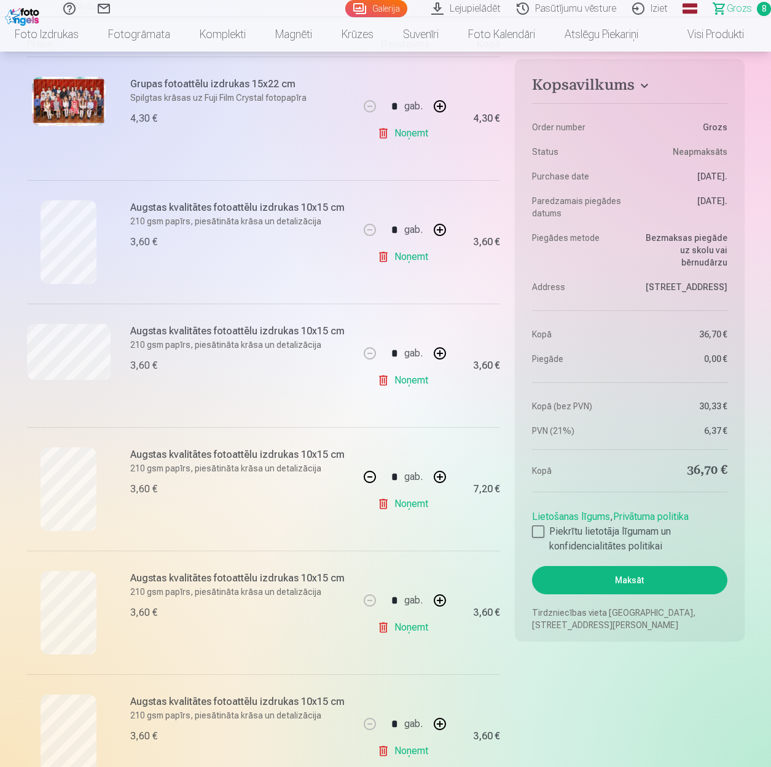
scroll to position [184, 0]
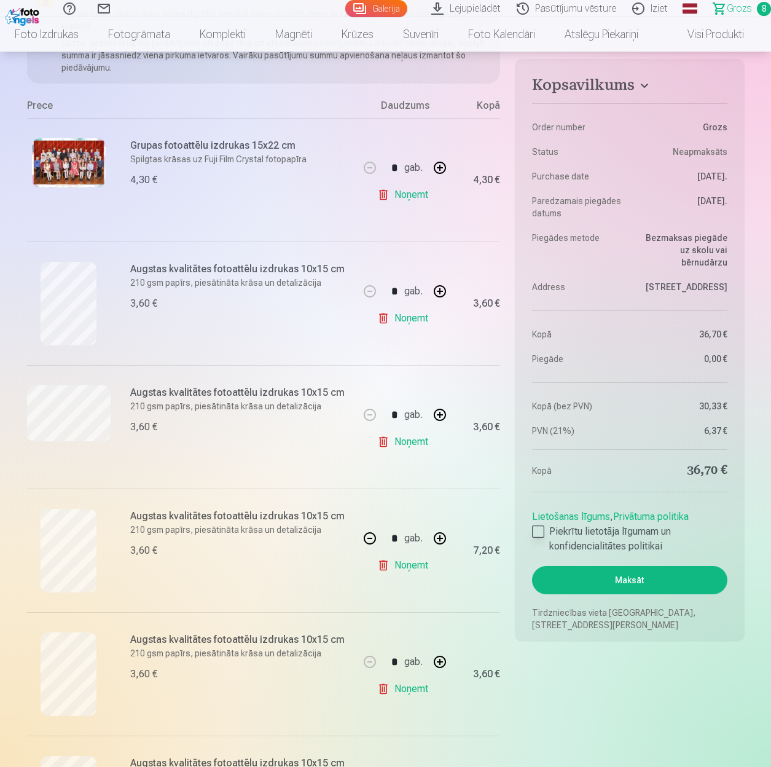
click at [536, 537] on div at bounding box center [538, 531] width 12 height 12
click at [633, 593] on button "Maksāt" at bounding box center [629, 580] width 195 height 28
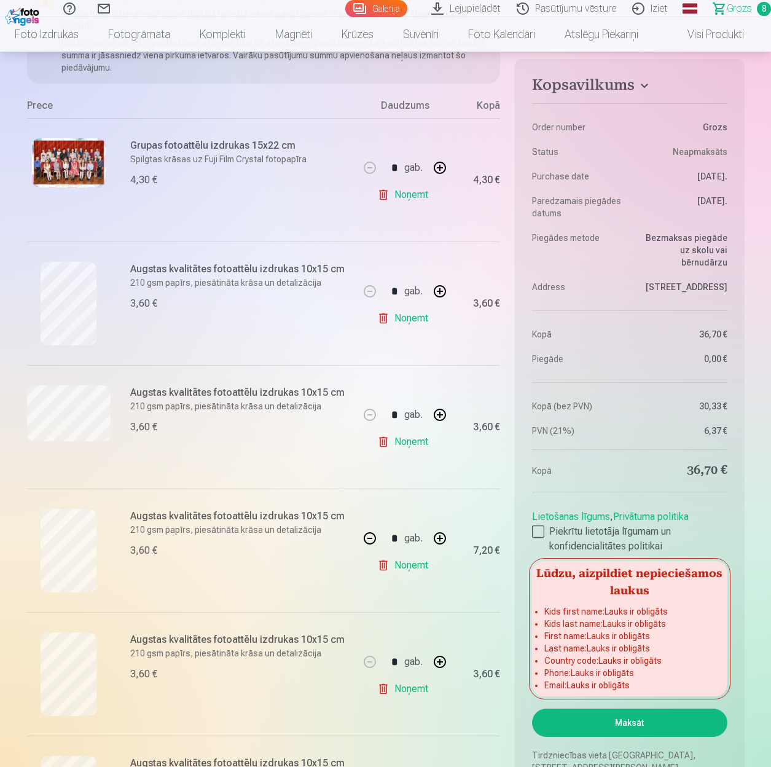
scroll to position [1351, 0]
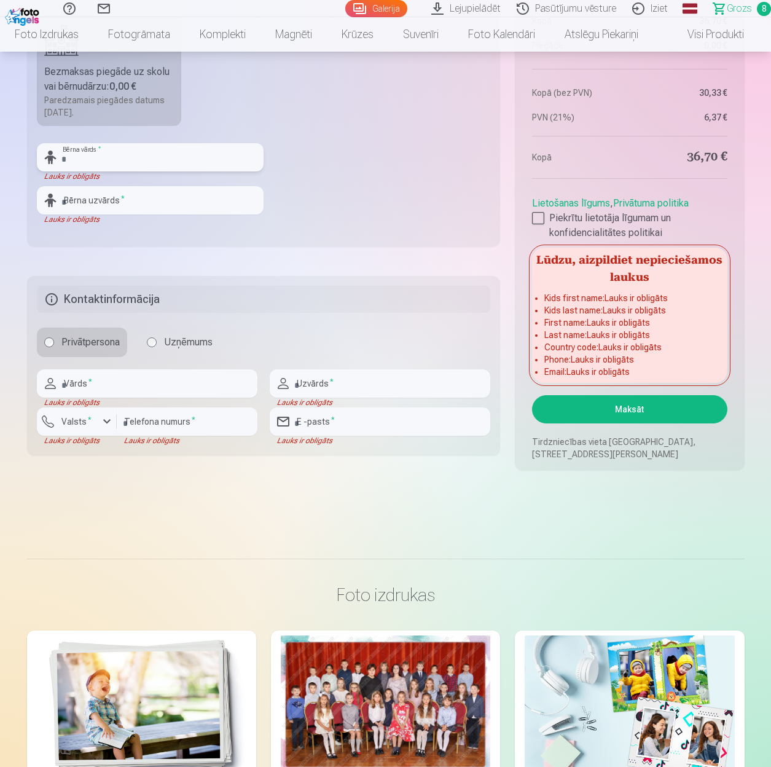
click at [106, 159] on input "text" at bounding box center [150, 157] width 227 height 28
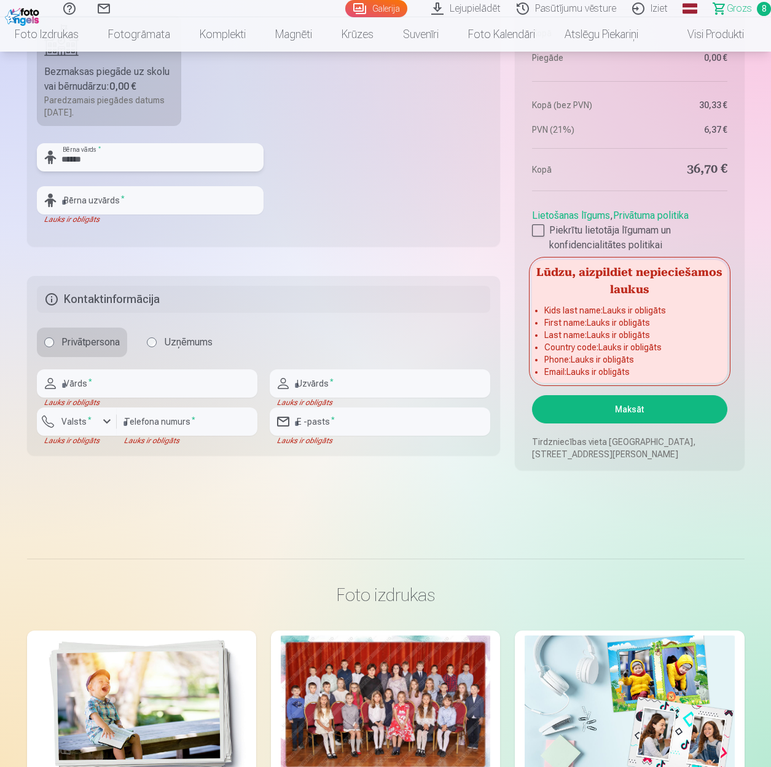
type input "******"
click at [100, 203] on input "text" at bounding box center [150, 200] width 227 height 28
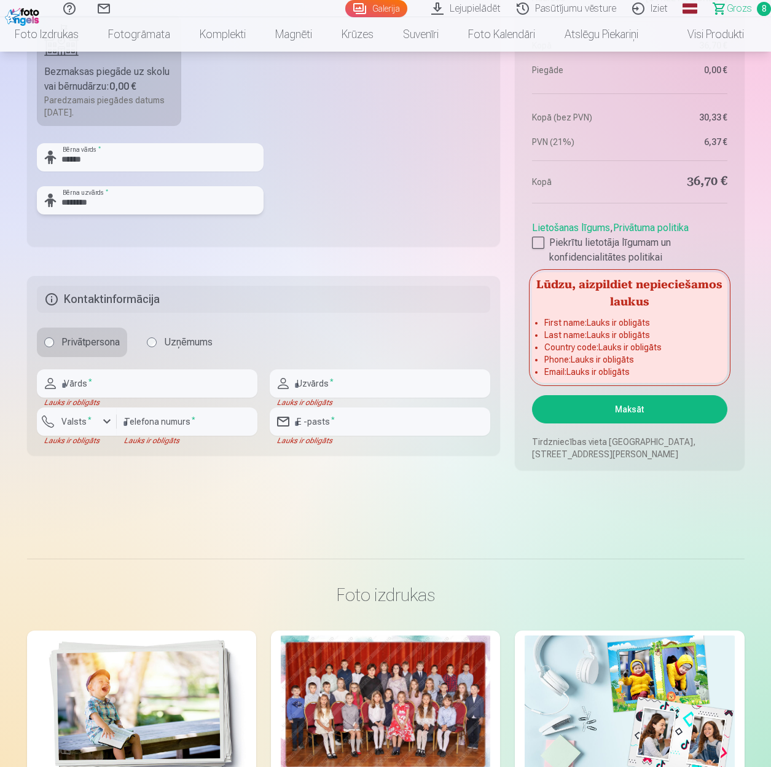
type input "********"
click at [98, 392] on input "text" at bounding box center [147, 383] width 221 height 28
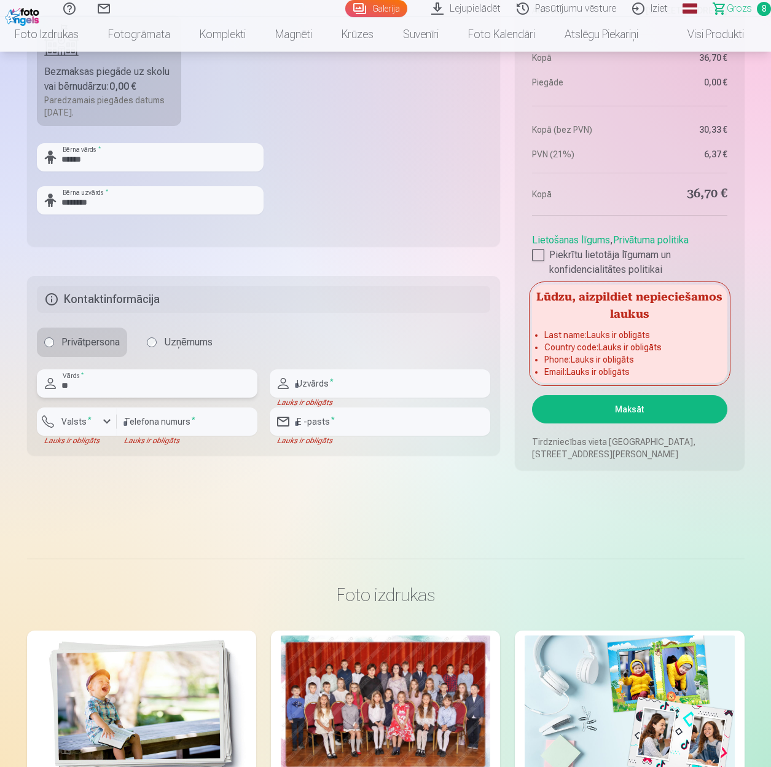
type input "*"
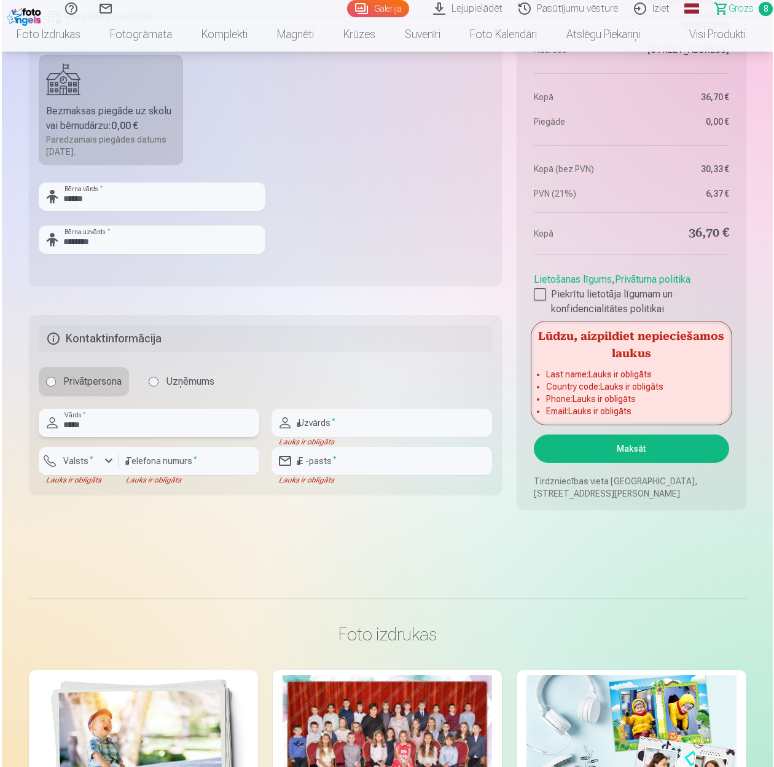
scroll to position [1289, 0]
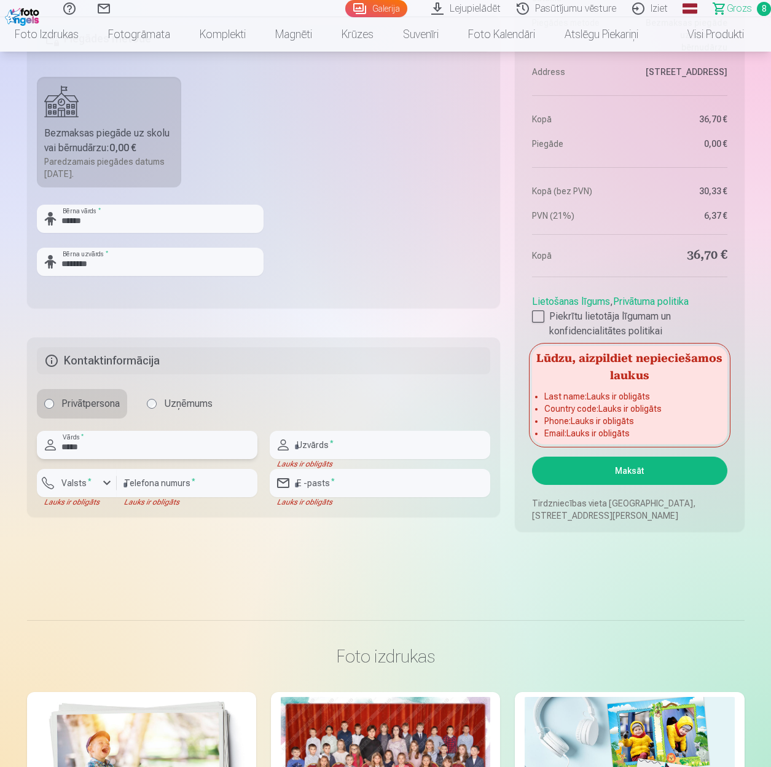
type input "*****"
click at [322, 435] on input "text" at bounding box center [380, 445] width 221 height 28
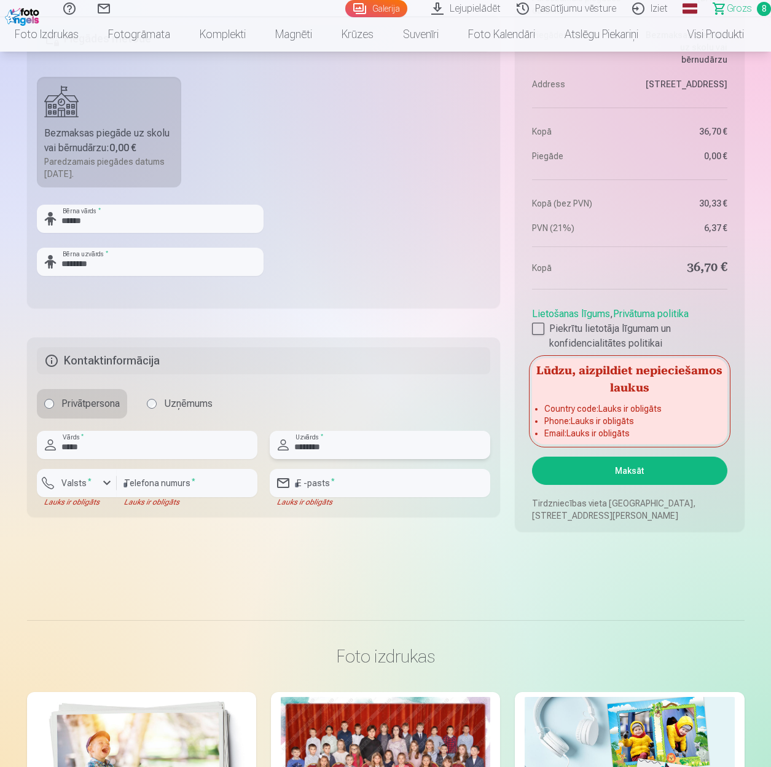
type input "********"
drag, startPoint x: 76, startPoint y: 489, endPoint x: 104, endPoint y: 489, distance: 27.6
click at [77, 489] on div "button" at bounding box center [79, 484] width 37 height 12
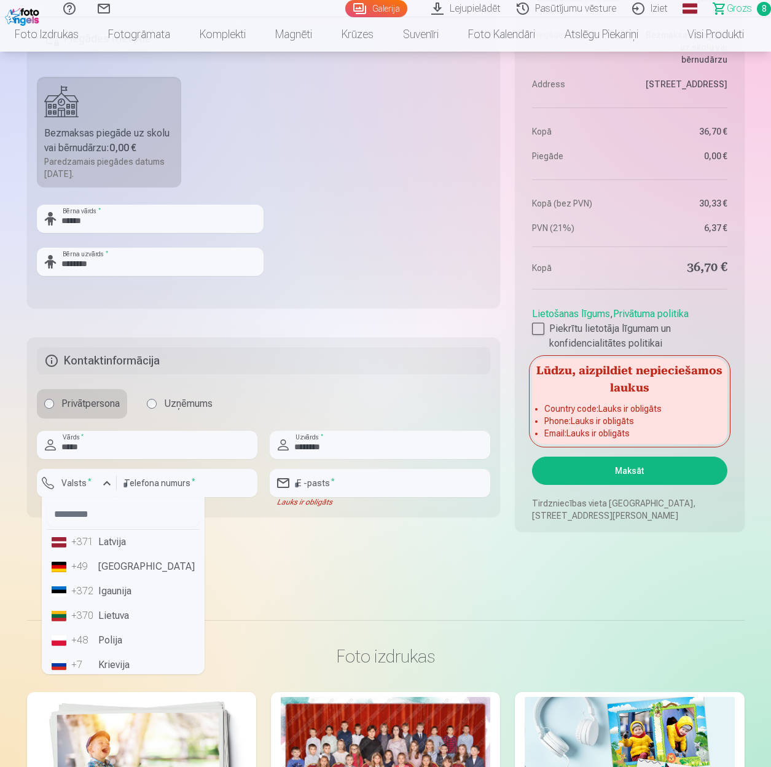
click at [111, 539] on li "+371 Latvija" at bounding box center [123, 541] width 153 height 25
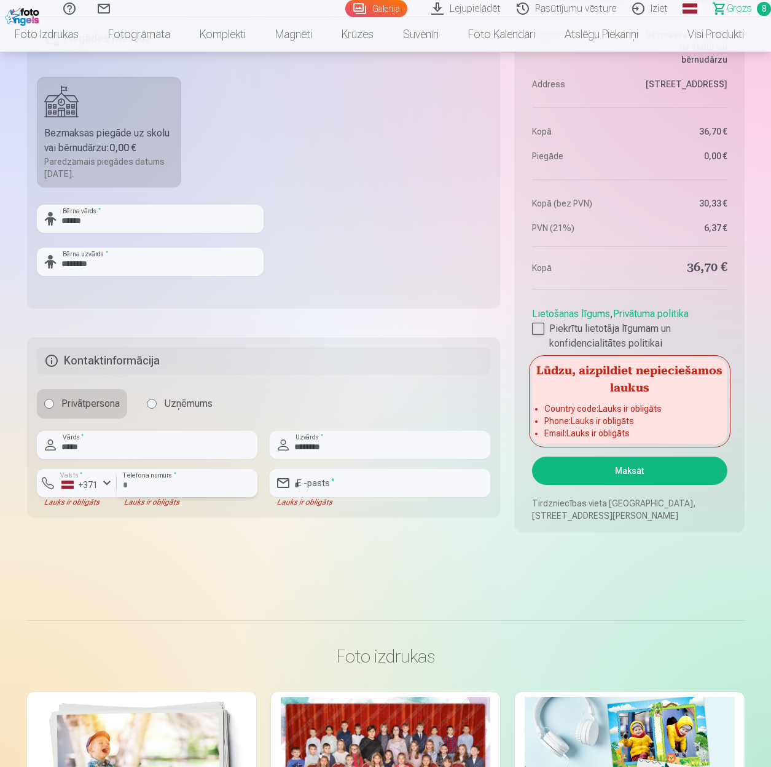
click at [149, 483] on input "number" at bounding box center [187, 483] width 141 height 28
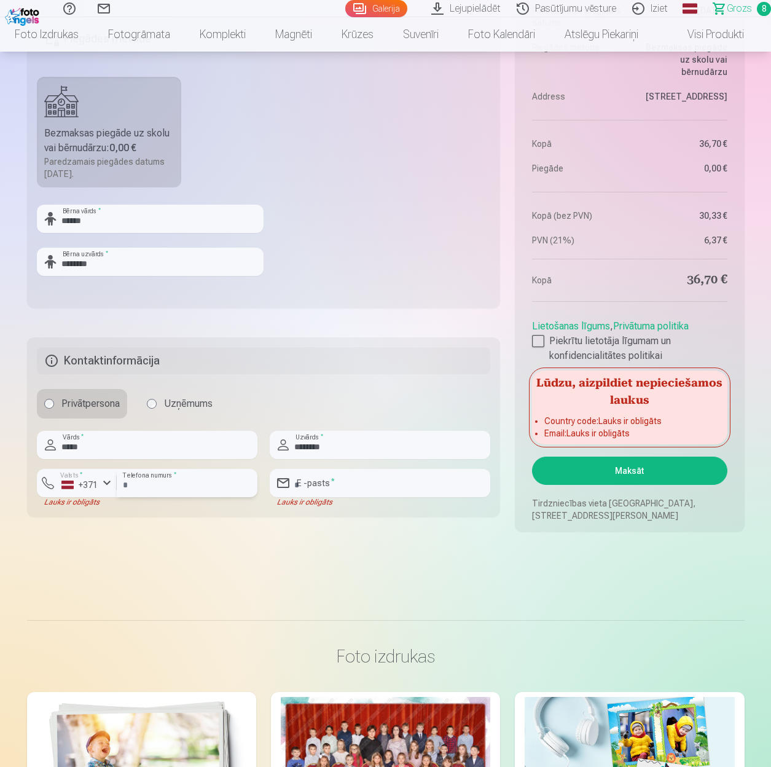
type input "********"
click at [295, 474] on input "email" at bounding box center [380, 483] width 221 height 28
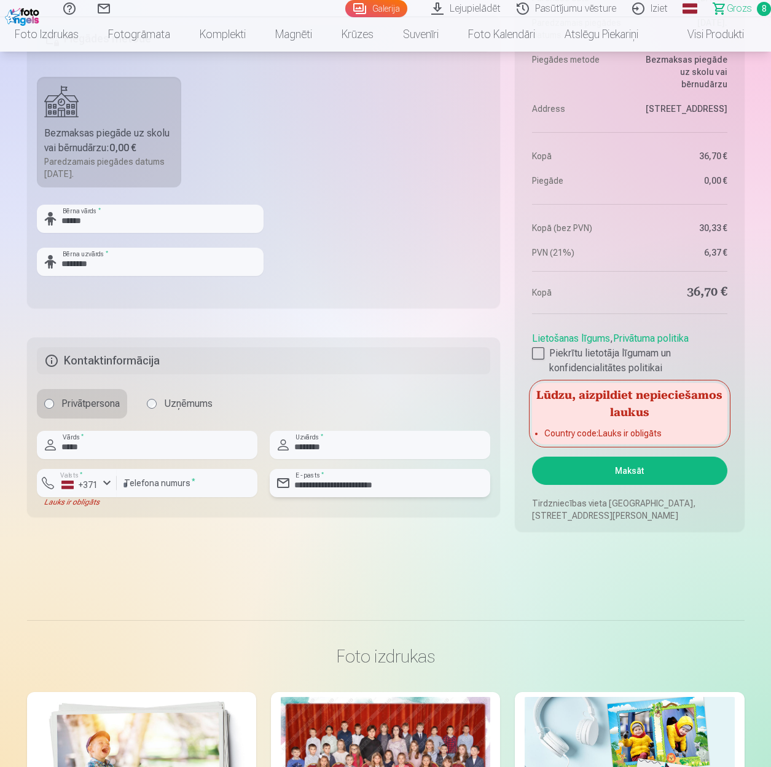
type input "**********"
click at [636, 472] on button "Maksāt" at bounding box center [629, 470] width 195 height 28
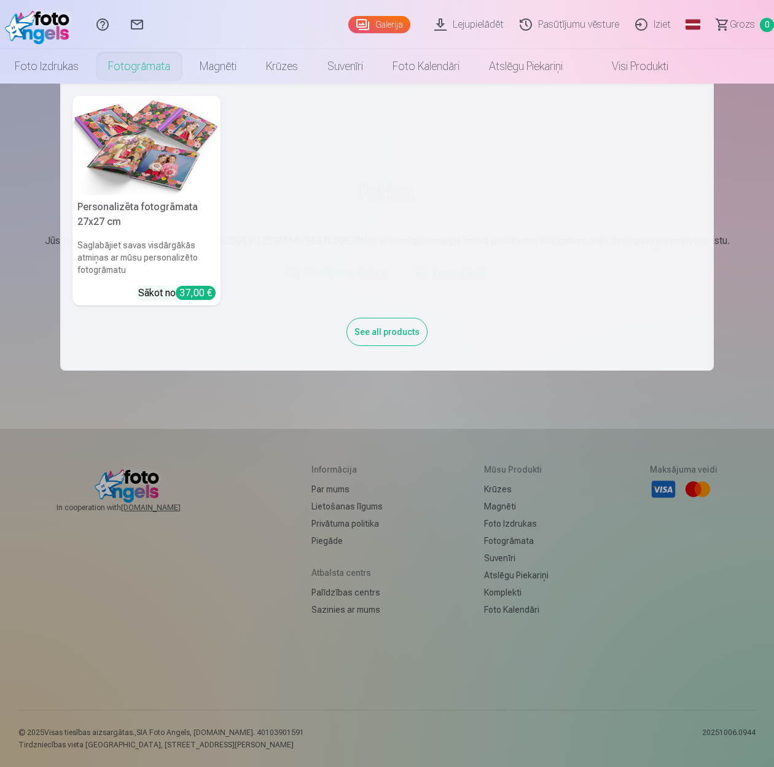
click at [132, 69] on link "Fotogrāmata" at bounding box center [139, 66] width 92 height 34
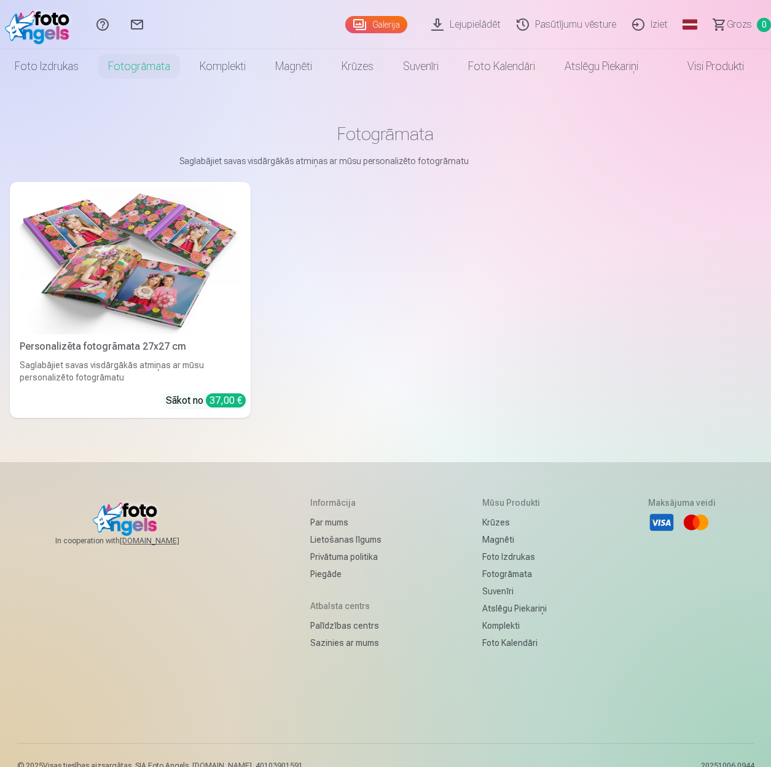
click at [160, 299] on img at bounding box center [130, 260] width 221 height 147
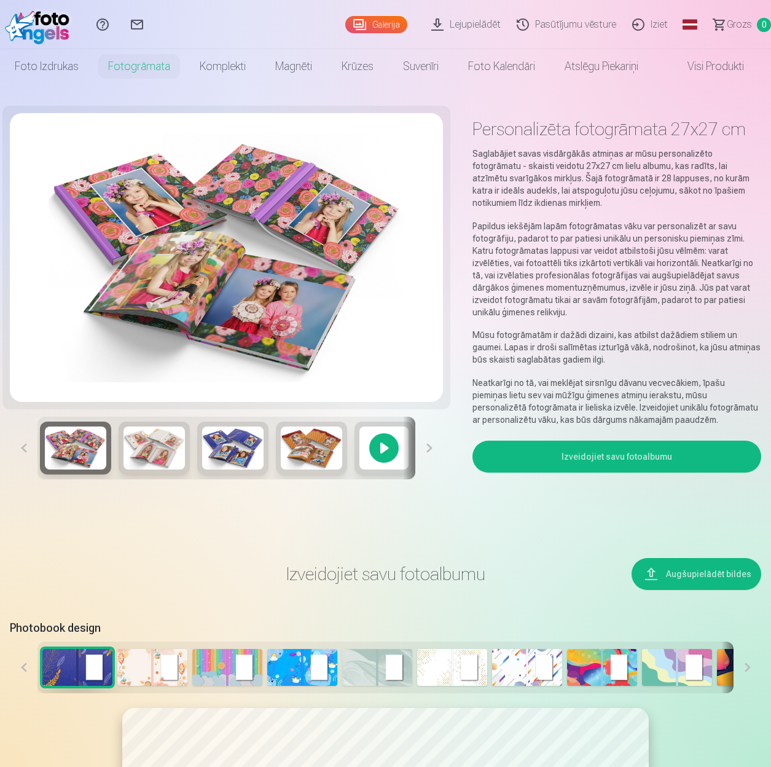
click at [80, 447] on img at bounding box center [75, 447] width 61 height 43
click at [140, 451] on img at bounding box center [153, 447] width 61 height 43
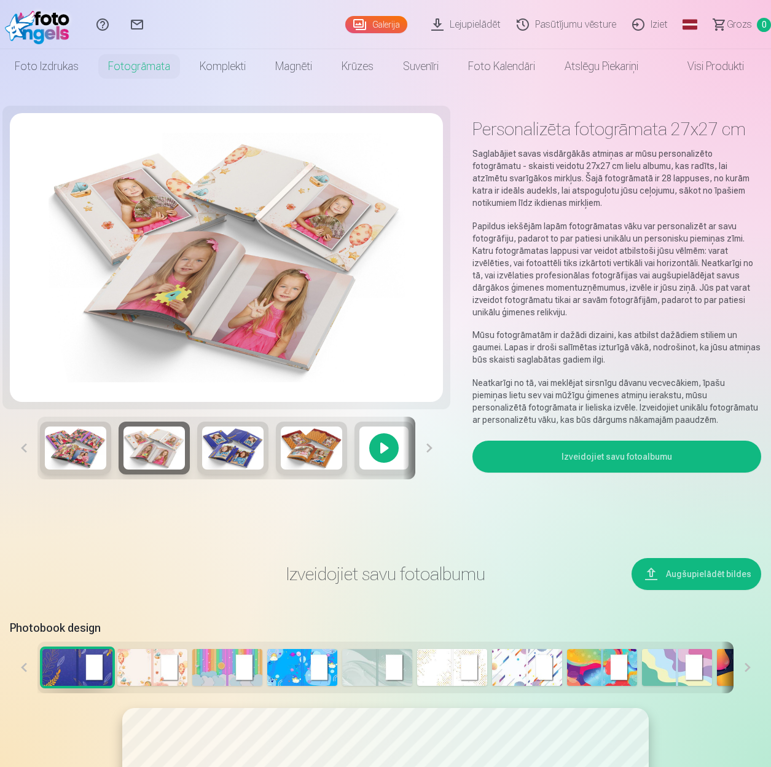
click at [227, 452] on img at bounding box center [232, 447] width 61 height 43
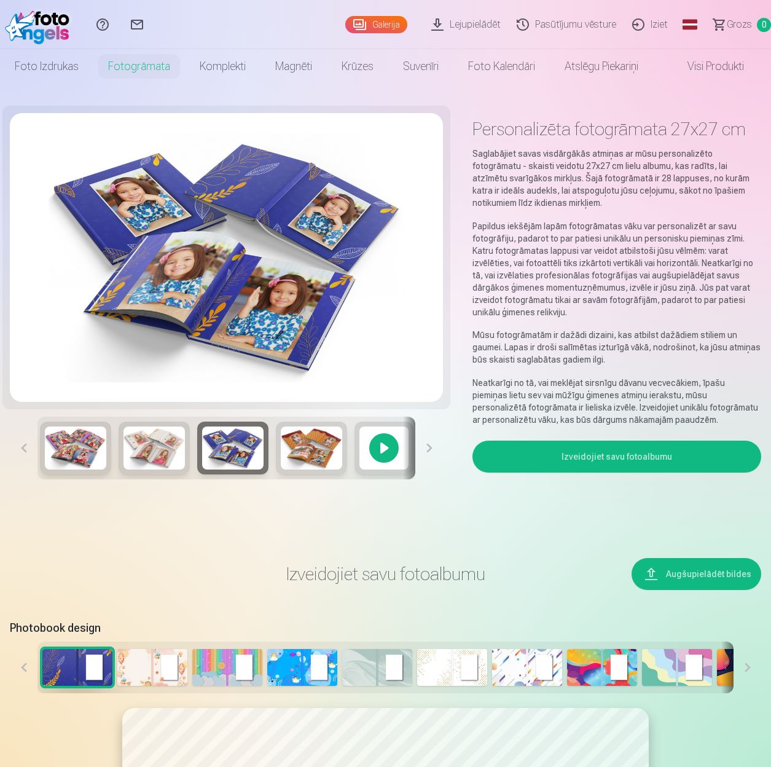
click at [309, 448] on img at bounding box center [311, 447] width 61 height 43
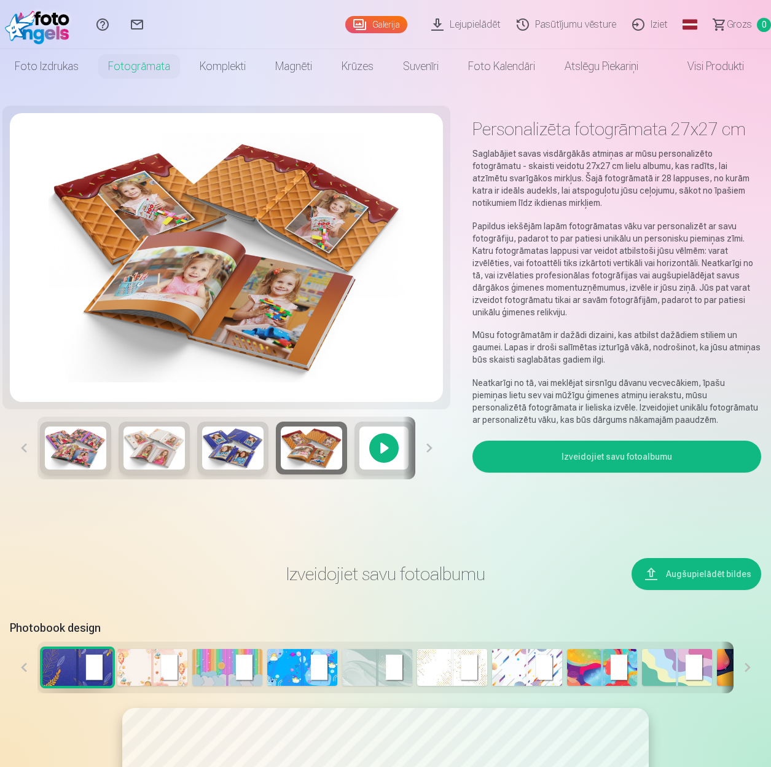
click at [380, 446] on div at bounding box center [383, 447] width 59 height 53
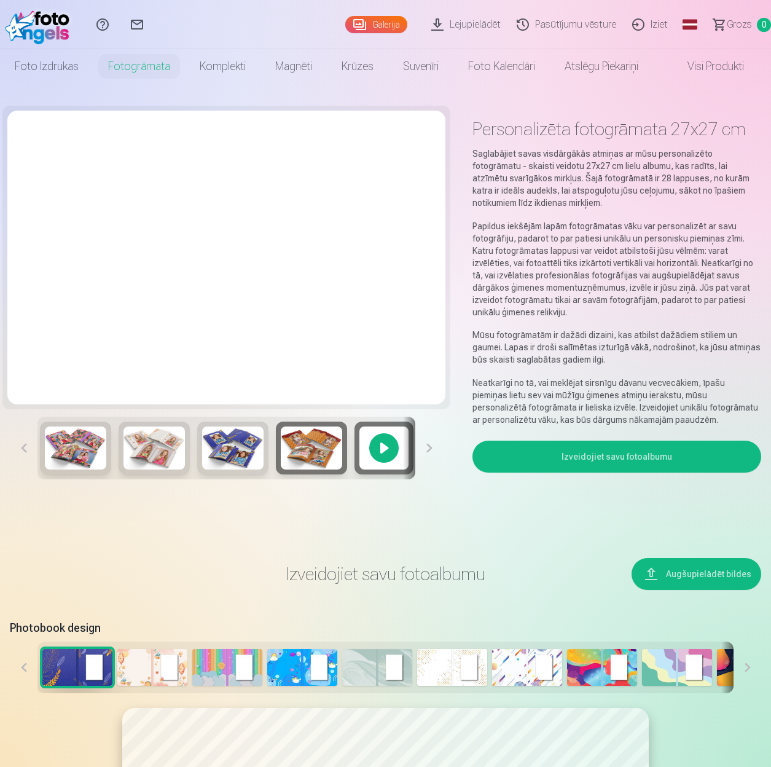
click at [380, 447] on div at bounding box center [383, 447] width 59 height 53
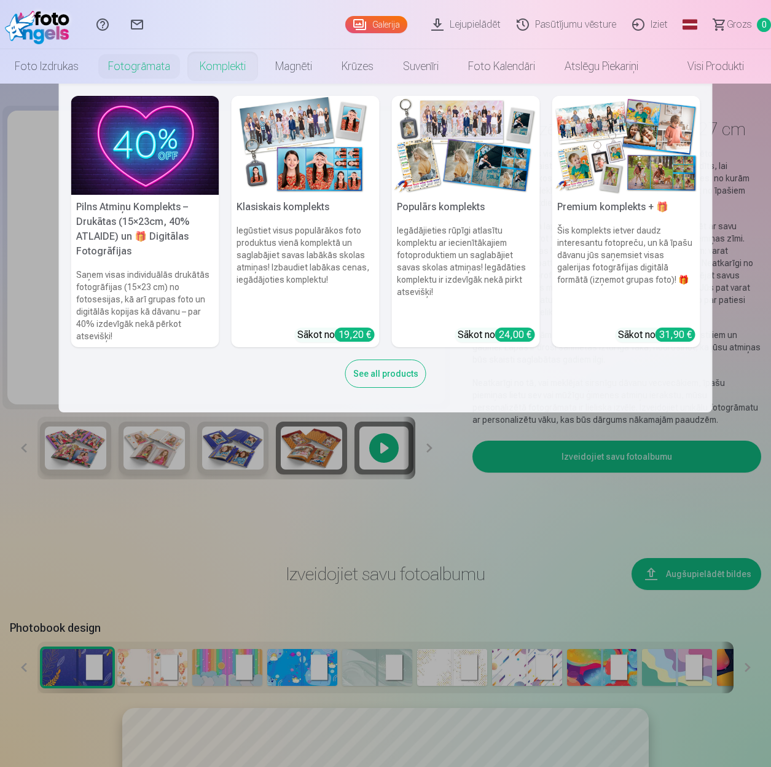
click at [221, 63] on link "Komplekti" at bounding box center [223, 66] width 76 height 34
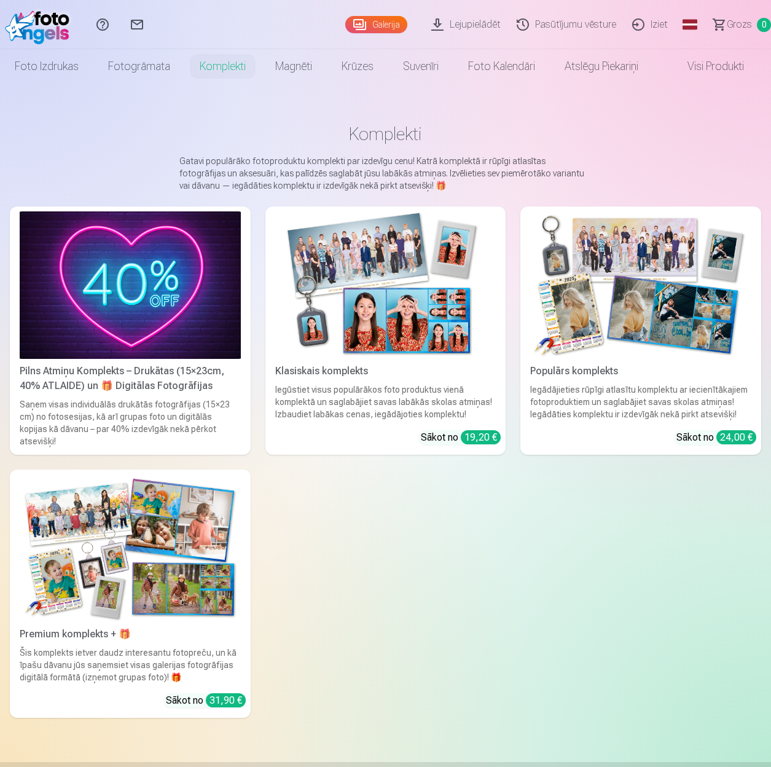
click at [711, 63] on link "Visi produkti" at bounding box center [706, 66] width 106 height 34
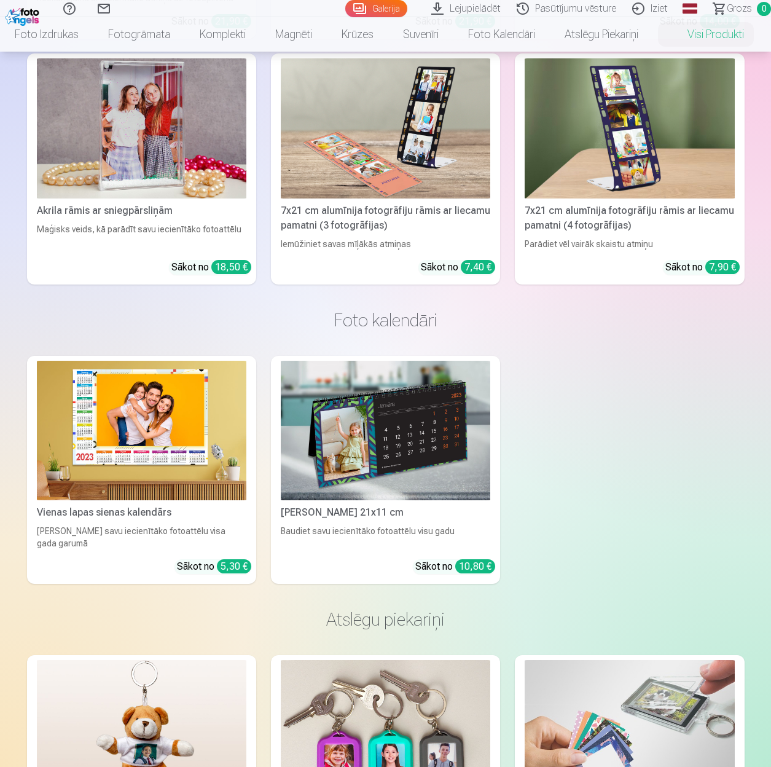
scroll to position [3579, 0]
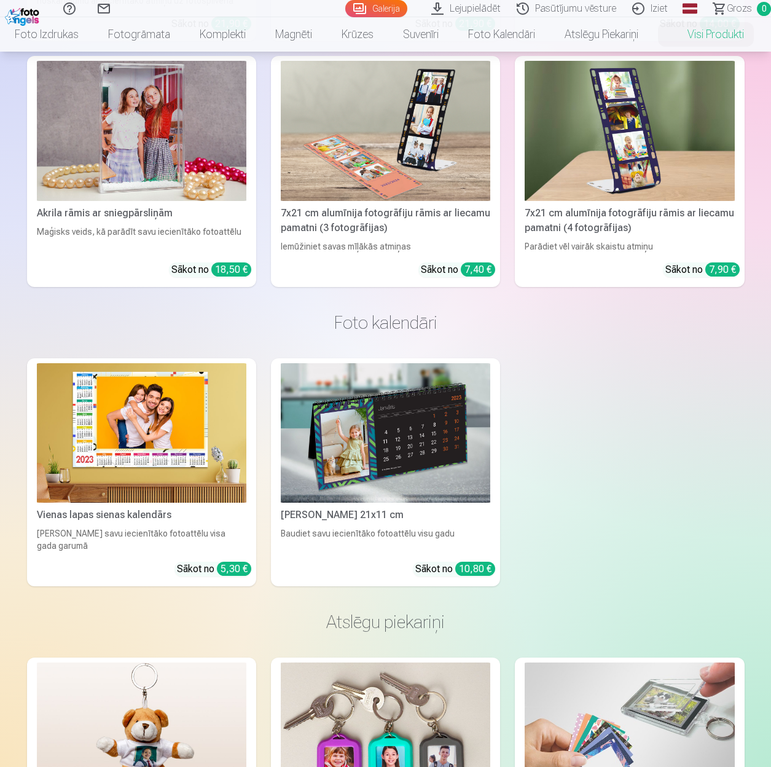
click at [660, 7] on link "Iziet" at bounding box center [652, 8] width 52 height 17
